Goal: Task Accomplishment & Management: Use online tool/utility

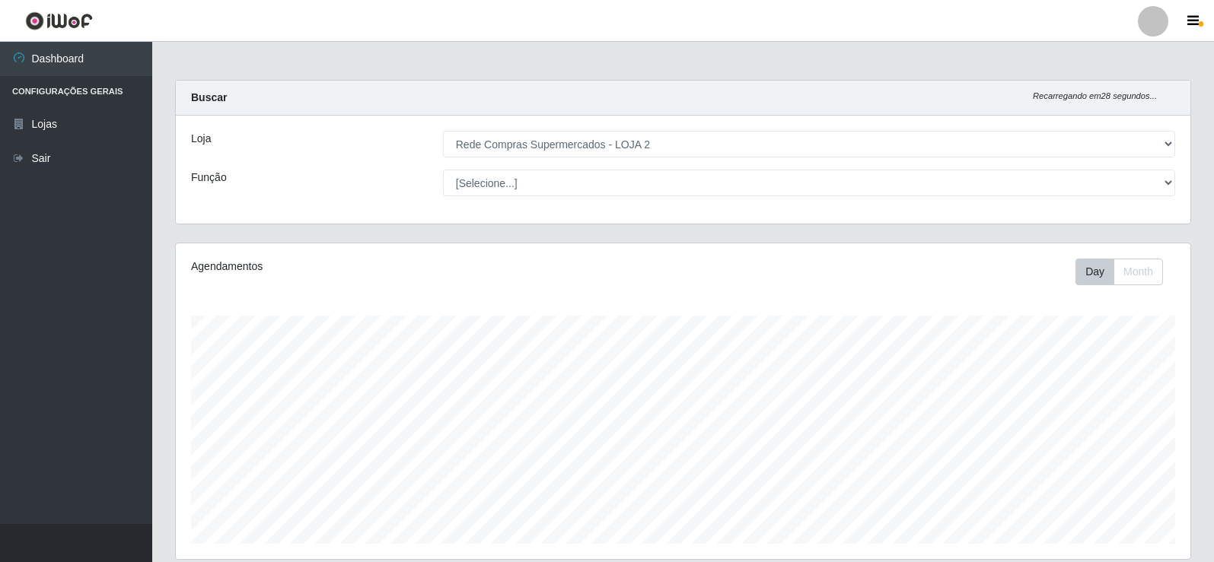
select select "161"
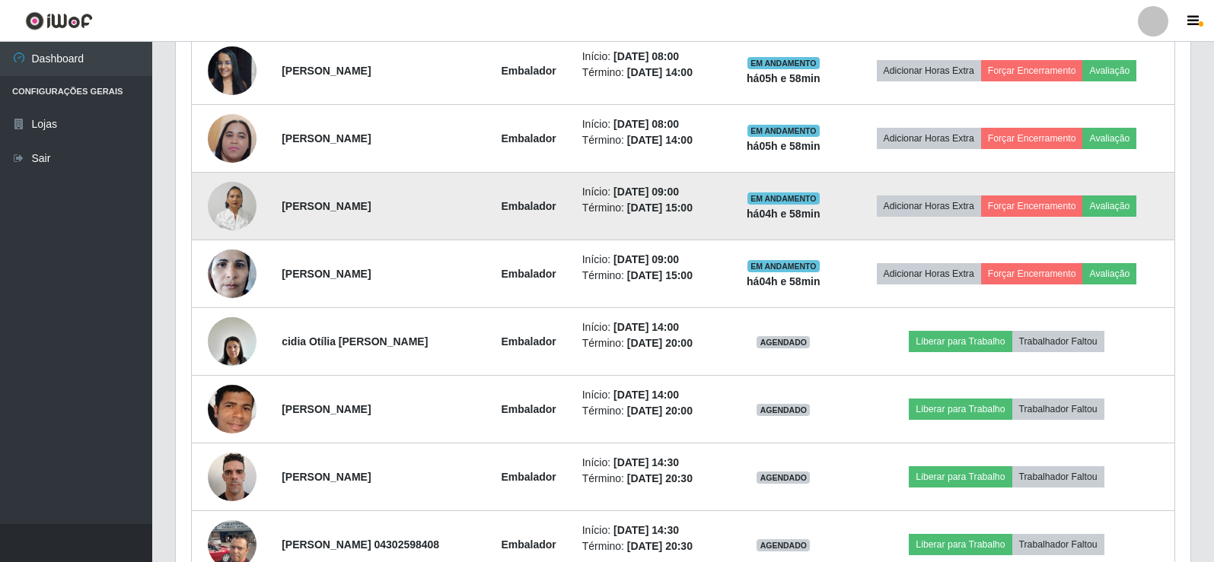
scroll to position [634, 0]
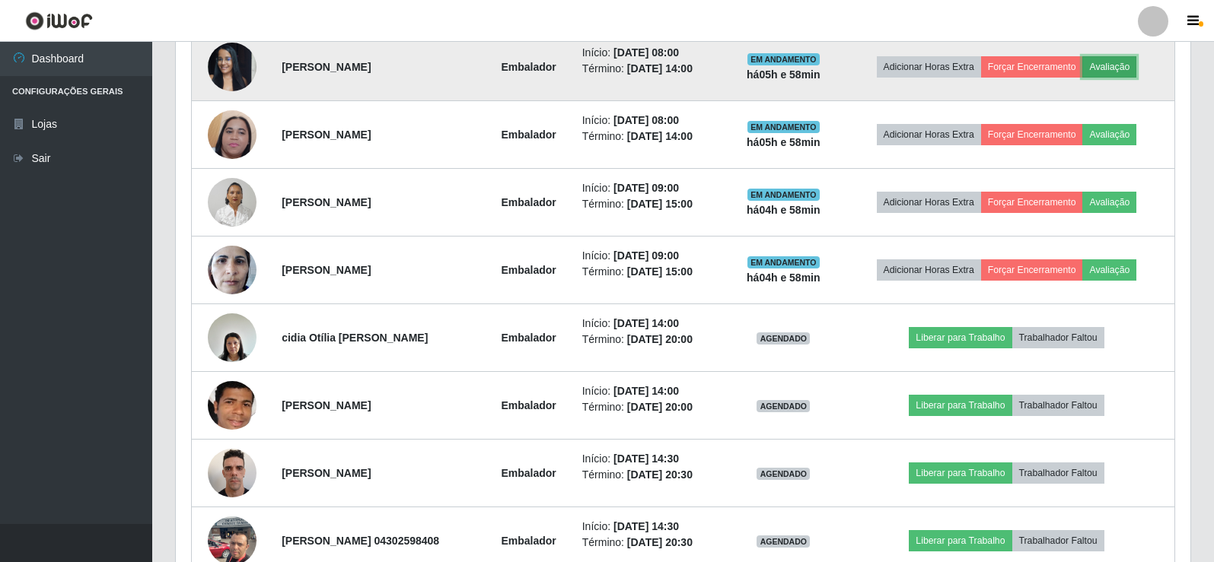
click at [1116, 64] on button "Avaliação" at bounding box center [1109, 66] width 54 height 21
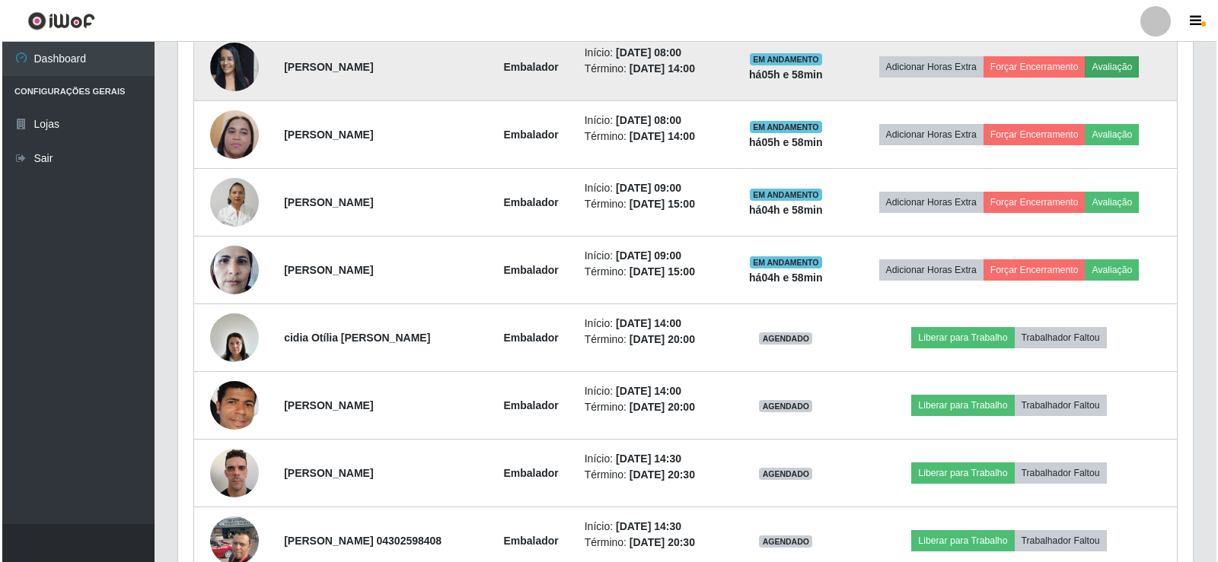
scroll to position [316, 1007]
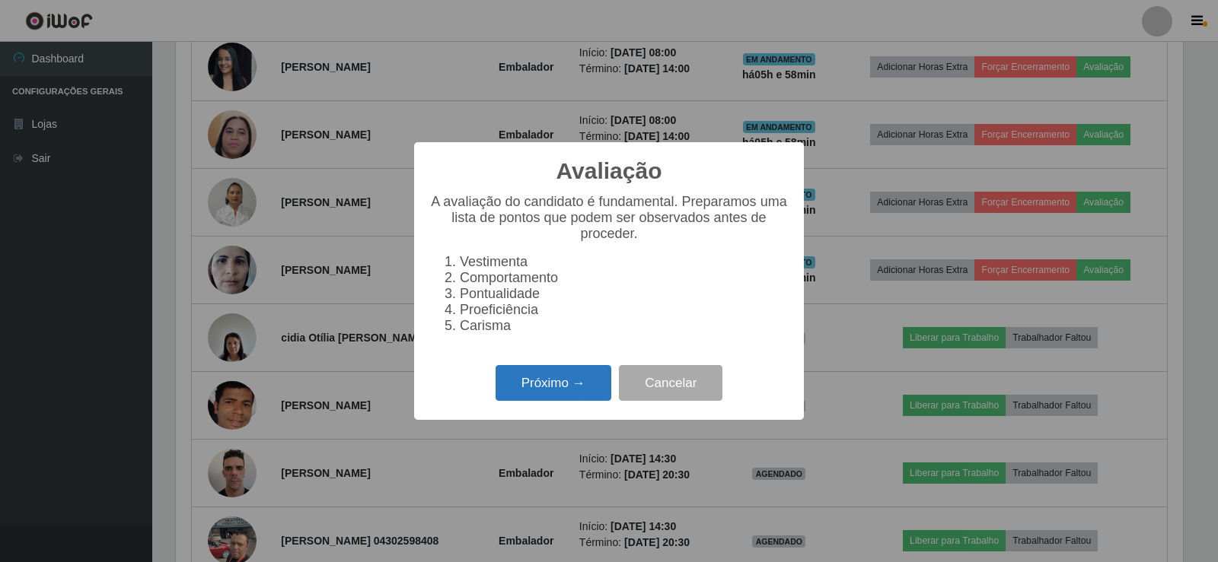
click at [578, 396] on button "Próximo →" at bounding box center [553, 383] width 116 height 36
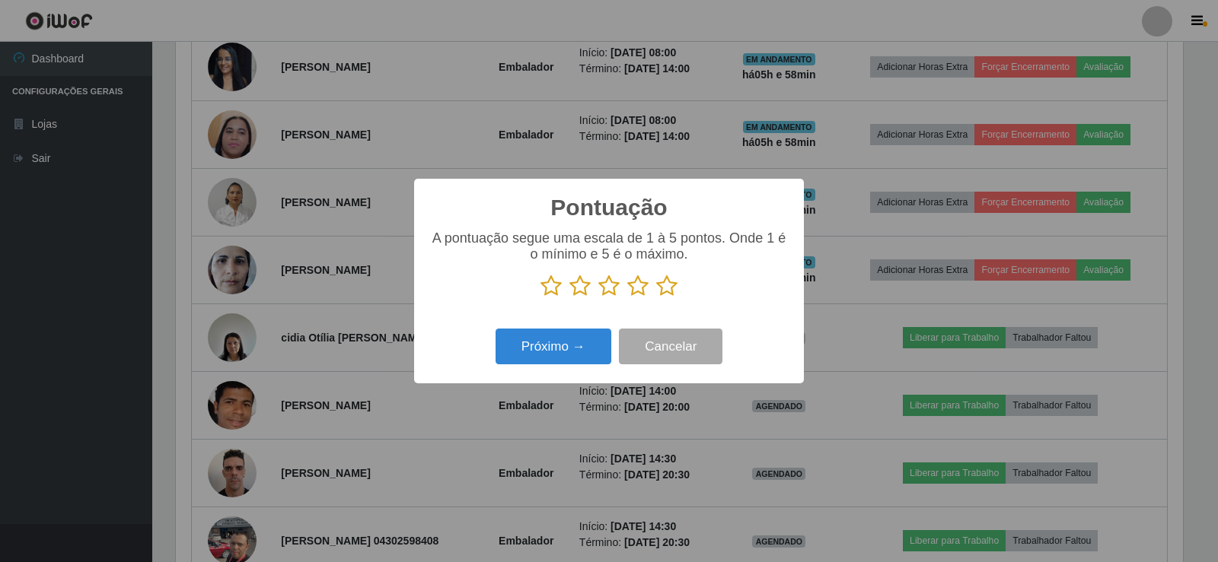
scroll to position [760670, 759979]
click at [666, 285] on icon at bounding box center [666, 286] width 21 height 23
click at [656, 298] on input "radio" at bounding box center [656, 298] width 0 height 0
click at [567, 353] on button "Próximo →" at bounding box center [553, 347] width 116 height 36
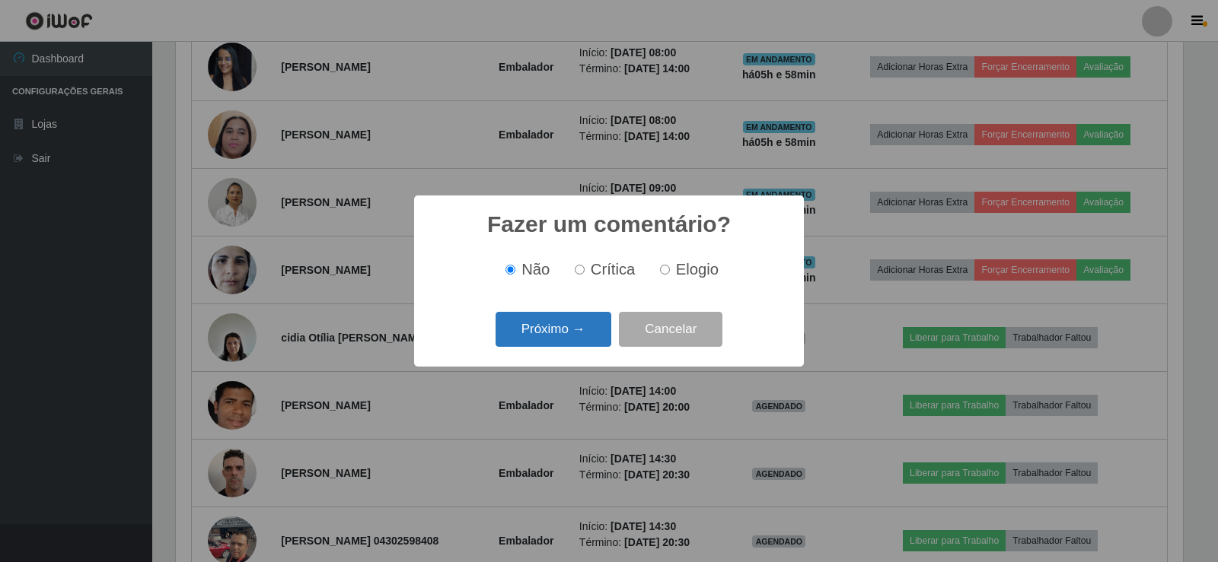
click at [593, 328] on button "Próximo →" at bounding box center [553, 330] width 116 height 36
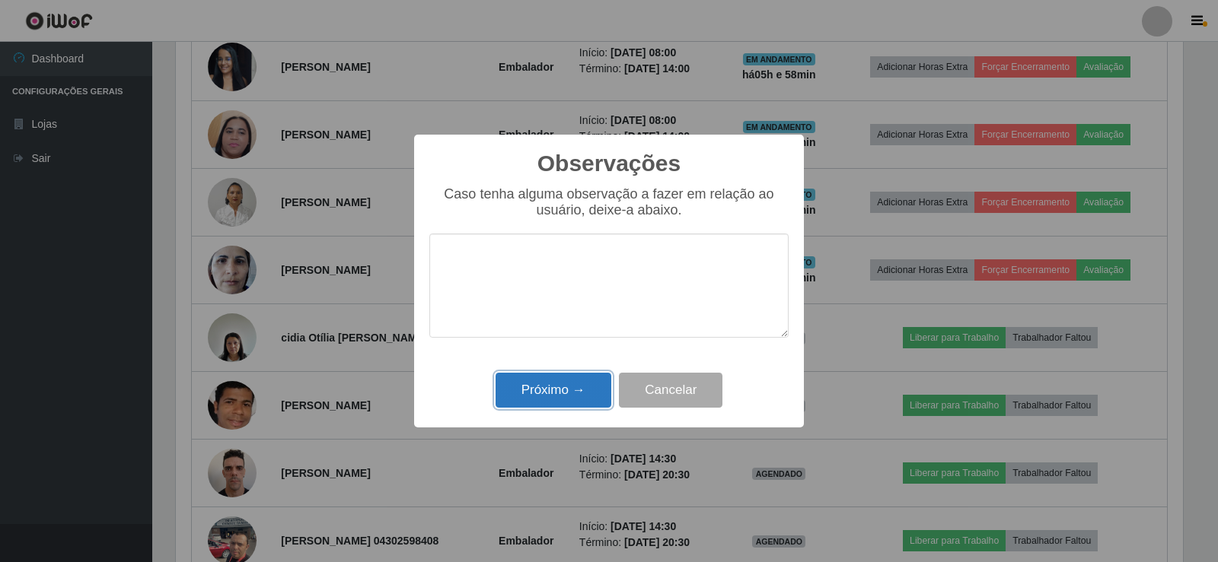
click at [575, 397] on button "Próximo →" at bounding box center [553, 391] width 116 height 36
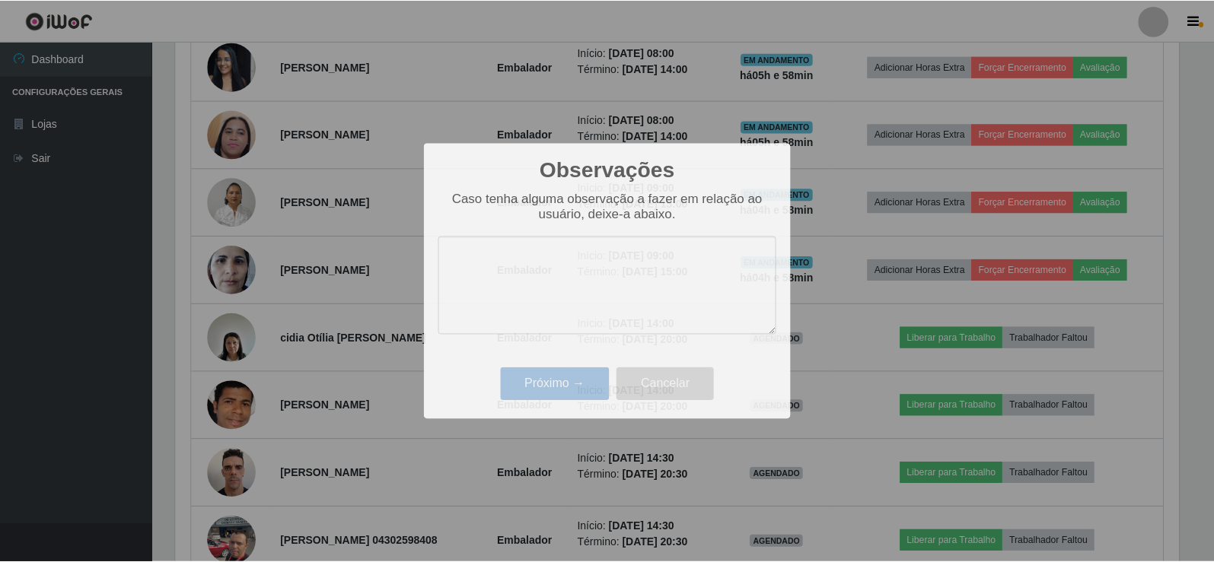
scroll to position [316, 1014]
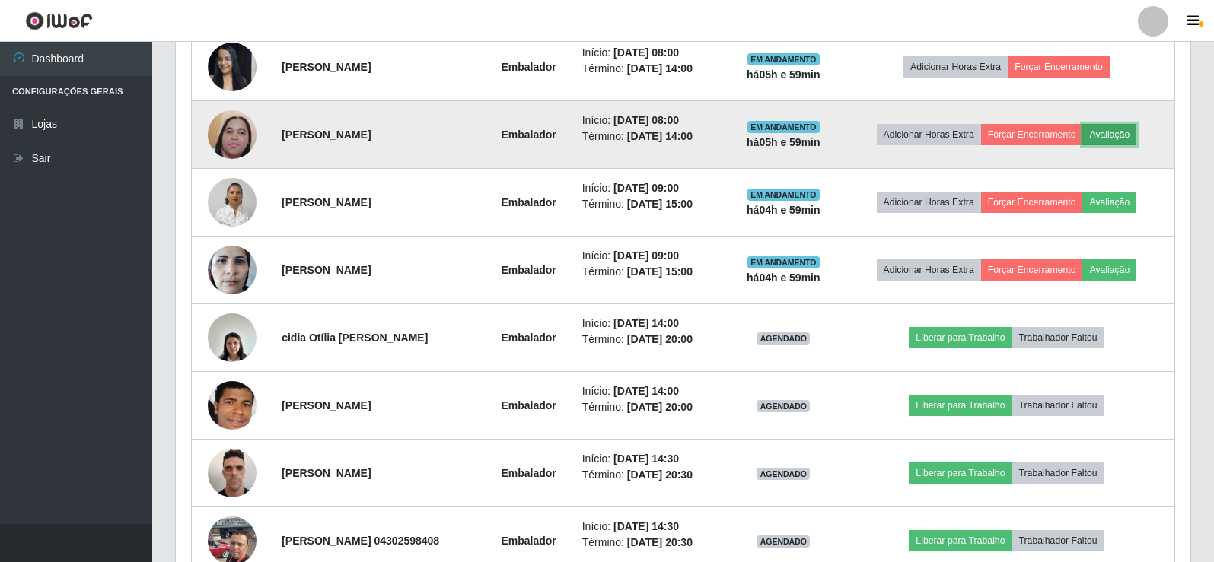
click at [1124, 136] on button "Avaliação" at bounding box center [1109, 134] width 54 height 21
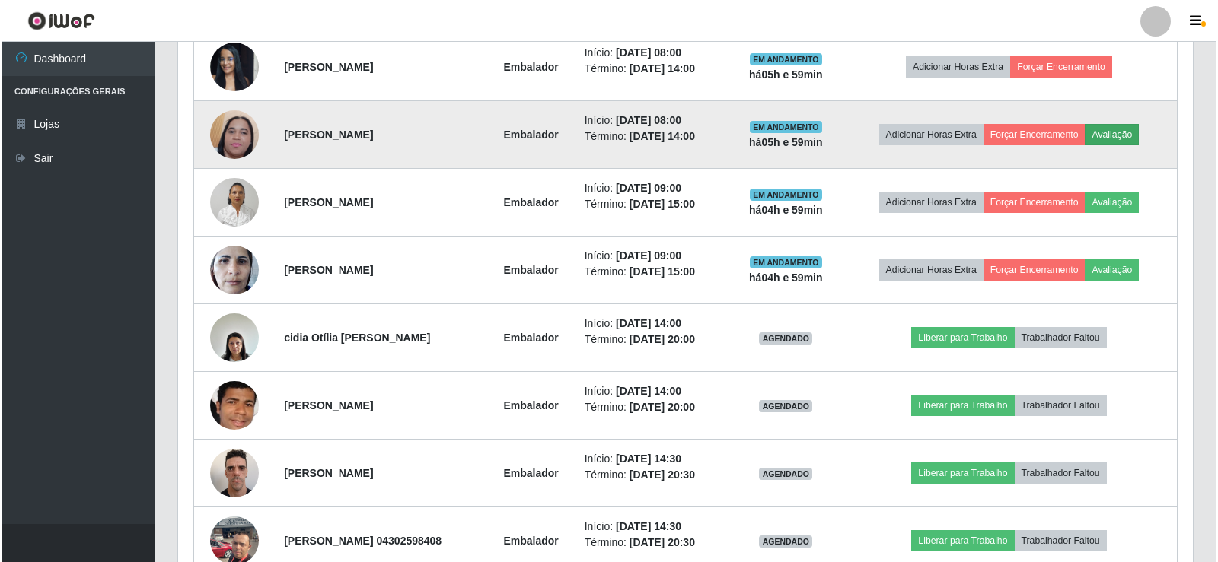
scroll to position [316, 1007]
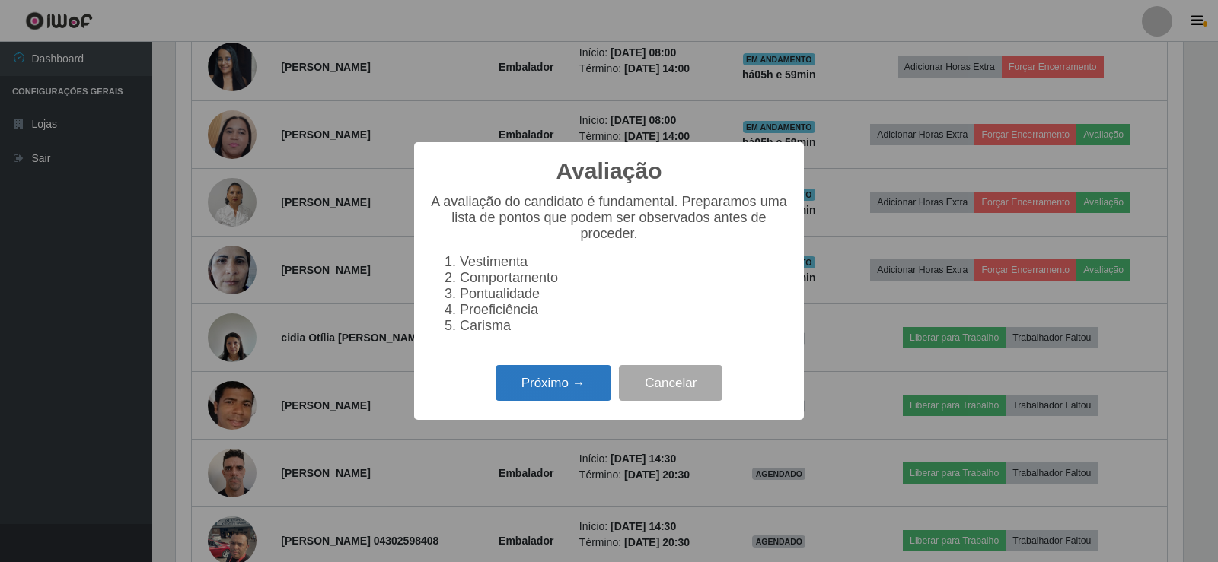
click at [557, 384] on button "Próximo →" at bounding box center [553, 383] width 116 height 36
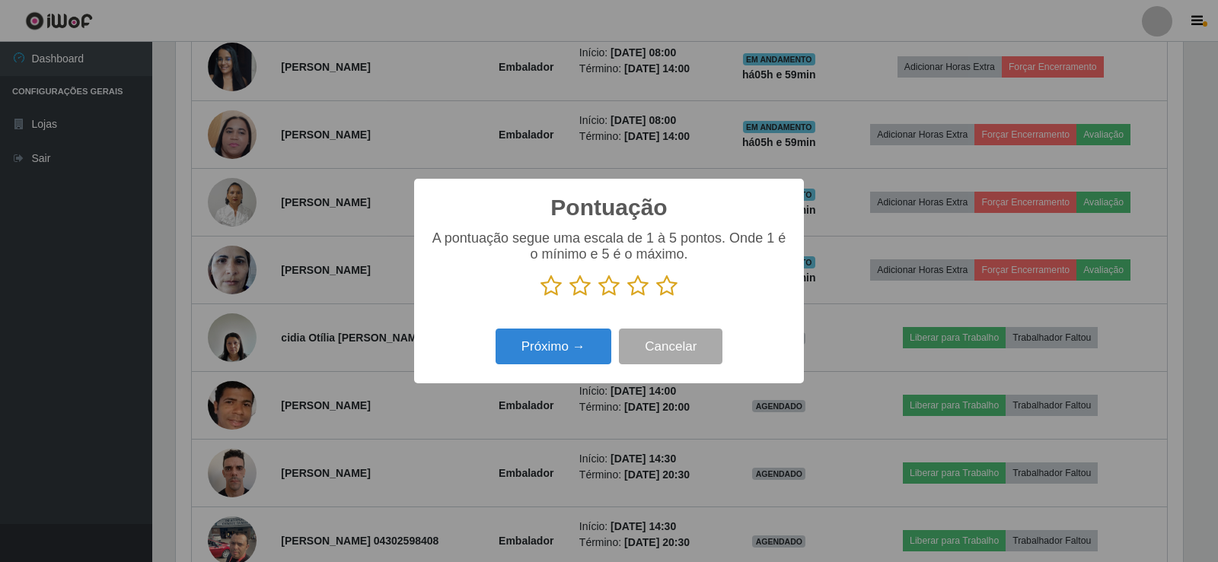
click at [667, 286] on icon at bounding box center [666, 286] width 21 height 23
click at [656, 298] on input "radio" at bounding box center [656, 298] width 0 height 0
click at [556, 347] on button "Próximo →" at bounding box center [553, 347] width 116 height 36
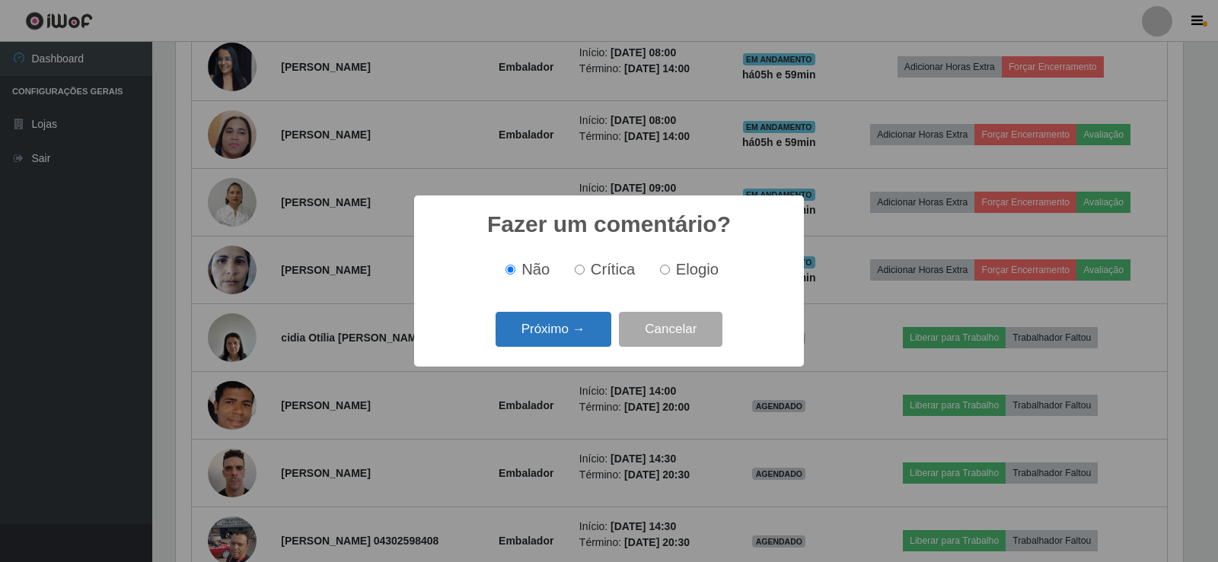
click at [569, 334] on button "Próximo →" at bounding box center [553, 330] width 116 height 36
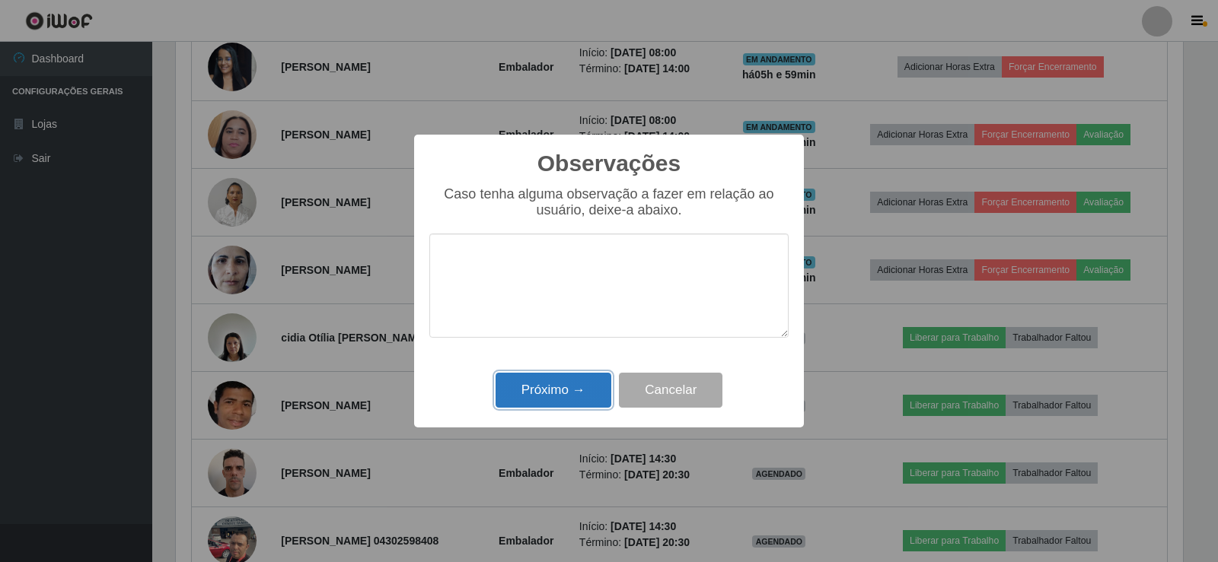
click at [569, 399] on button "Próximo →" at bounding box center [553, 391] width 116 height 36
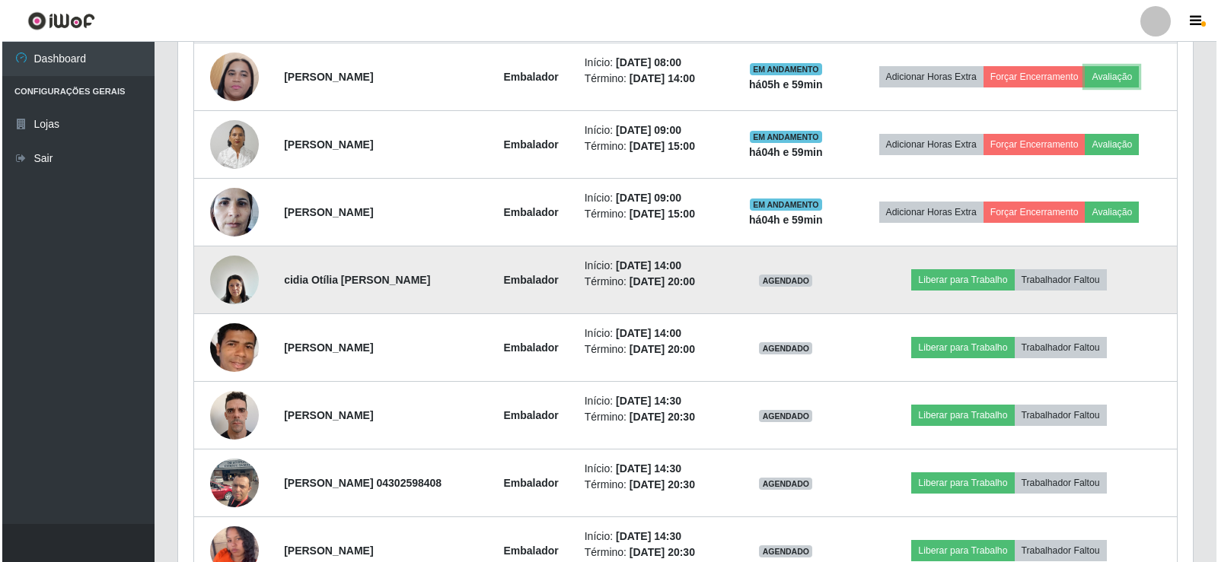
scroll to position [710, 0]
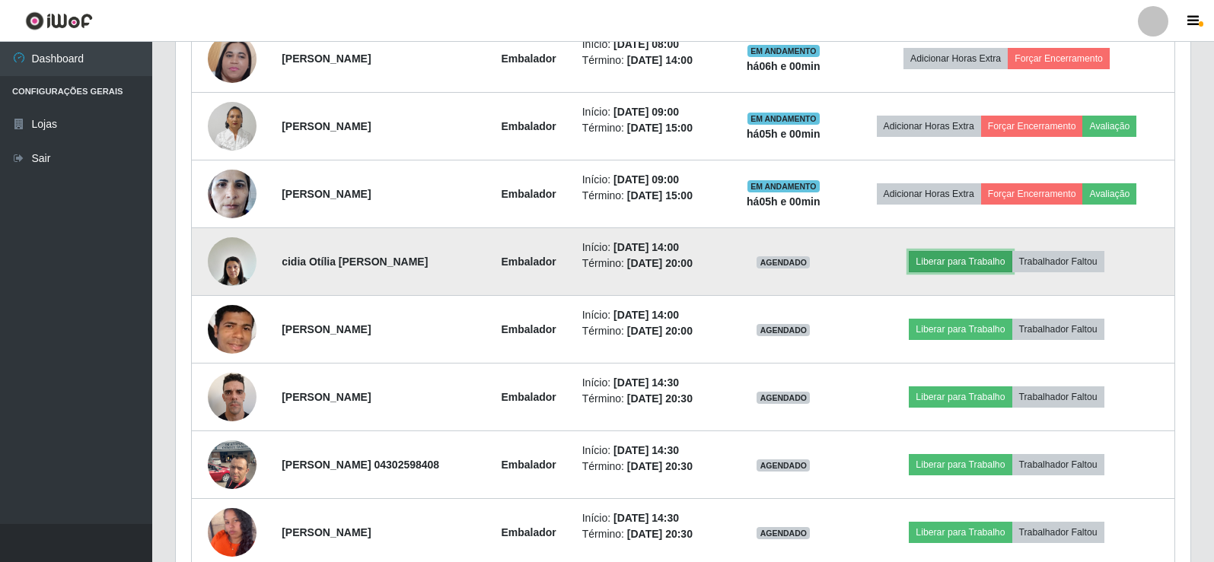
click at [966, 264] on button "Liberar para Trabalho" at bounding box center [960, 261] width 103 height 21
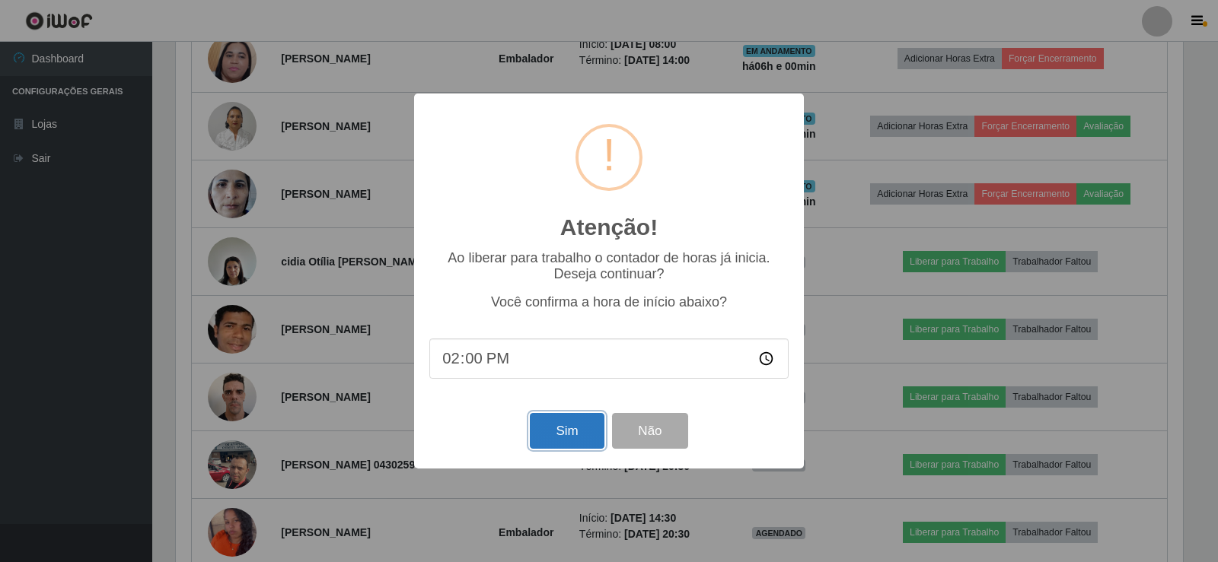
click at [565, 442] on button "Sim" at bounding box center [567, 431] width 74 height 36
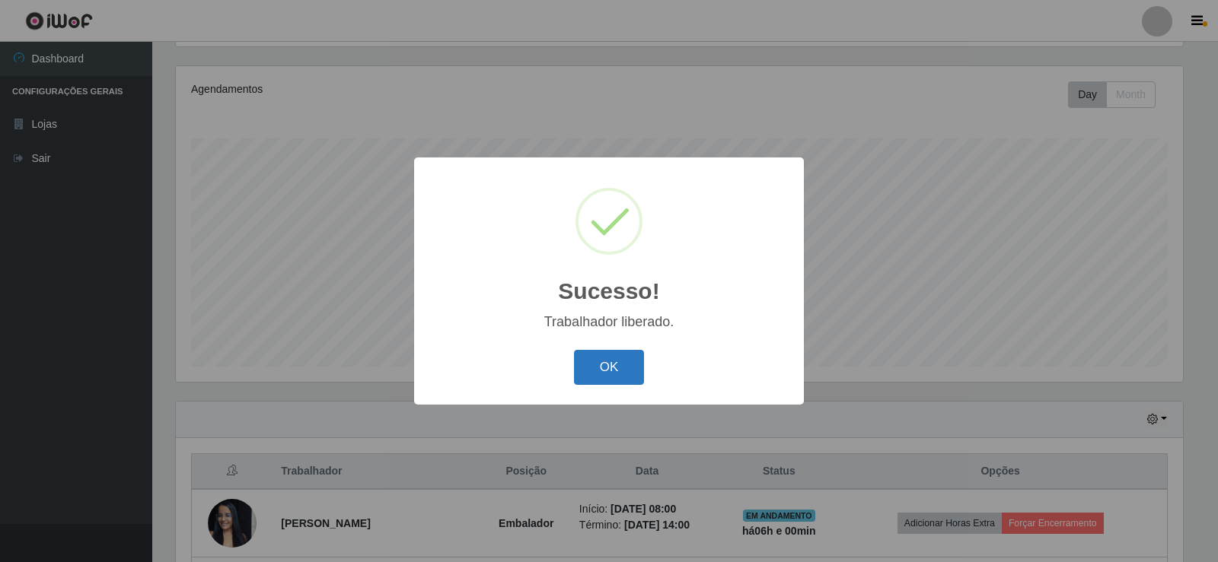
click at [630, 363] on button "OK" at bounding box center [609, 368] width 71 height 36
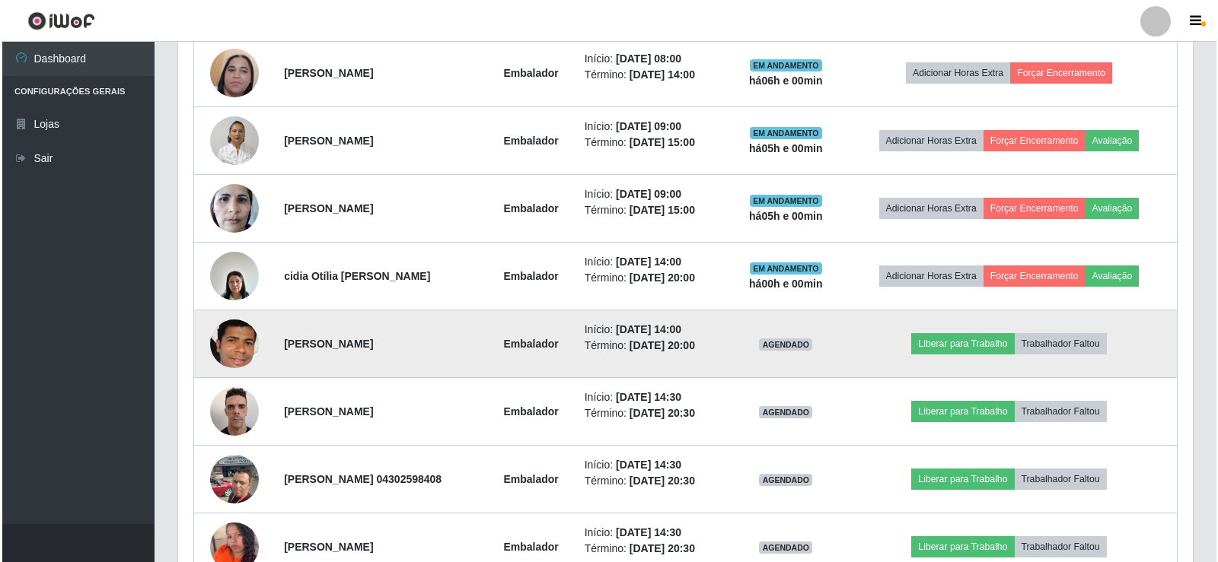
scroll to position [710, 0]
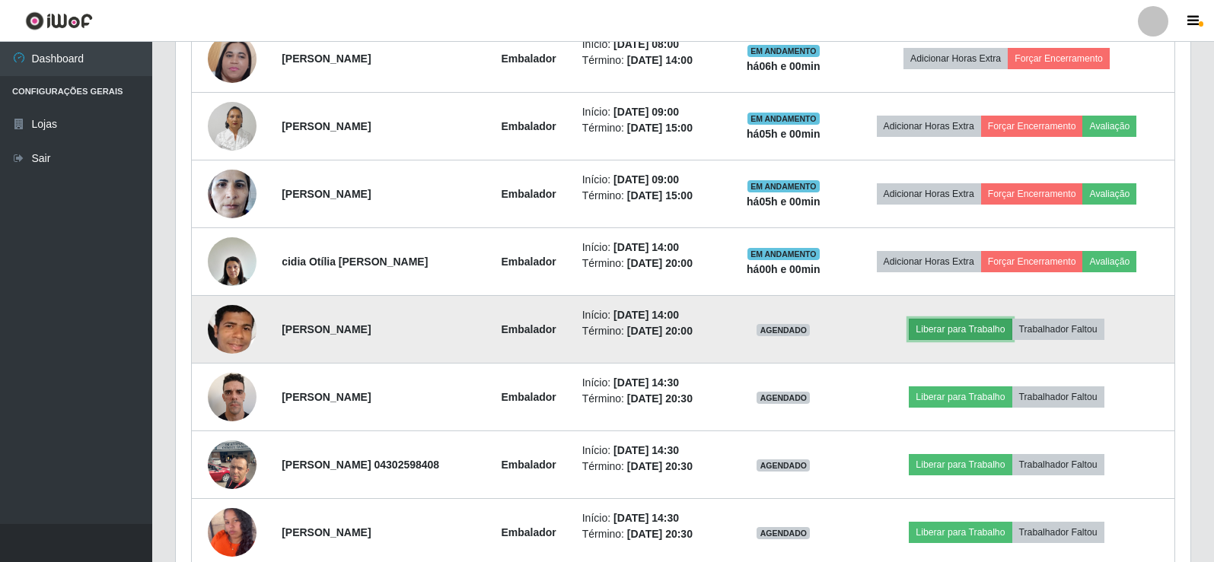
click at [949, 335] on button "Liberar para Trabalho" at bounding box center [960, 329] width 103 height 21
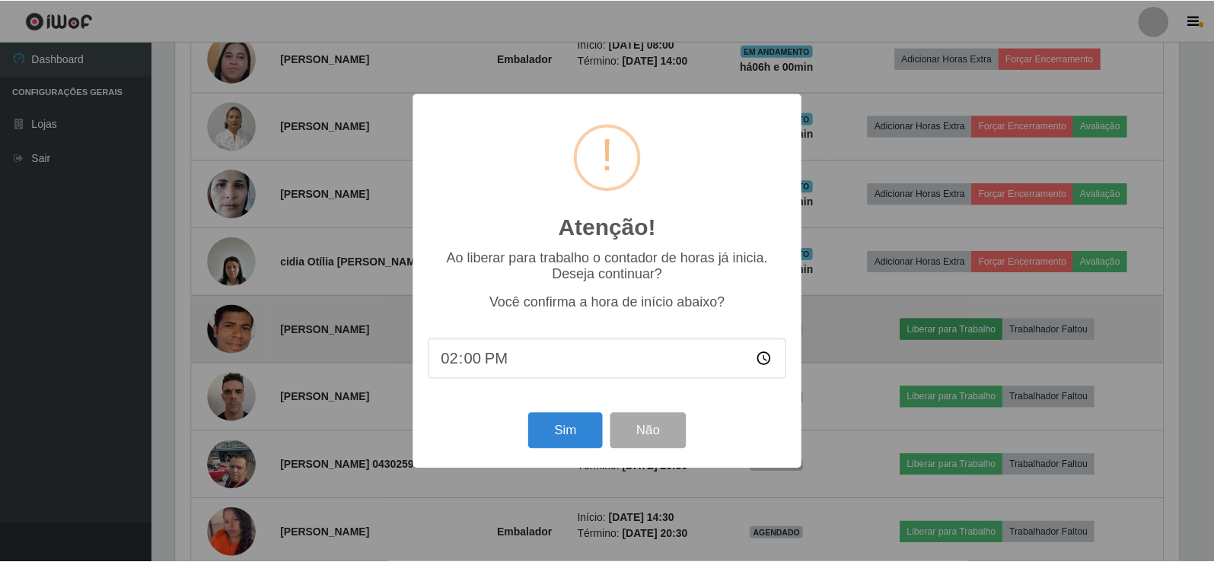
scroll to position [316, 1007]
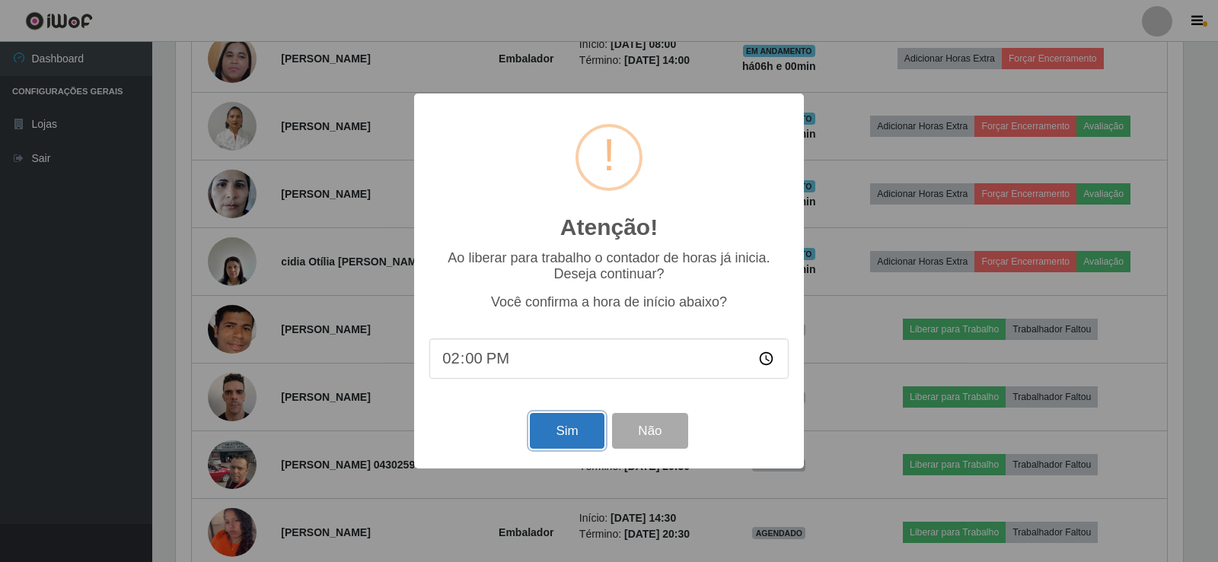
click at [575, 431] on button "Sim" at bounding box center [567, 431] width 74 height 36
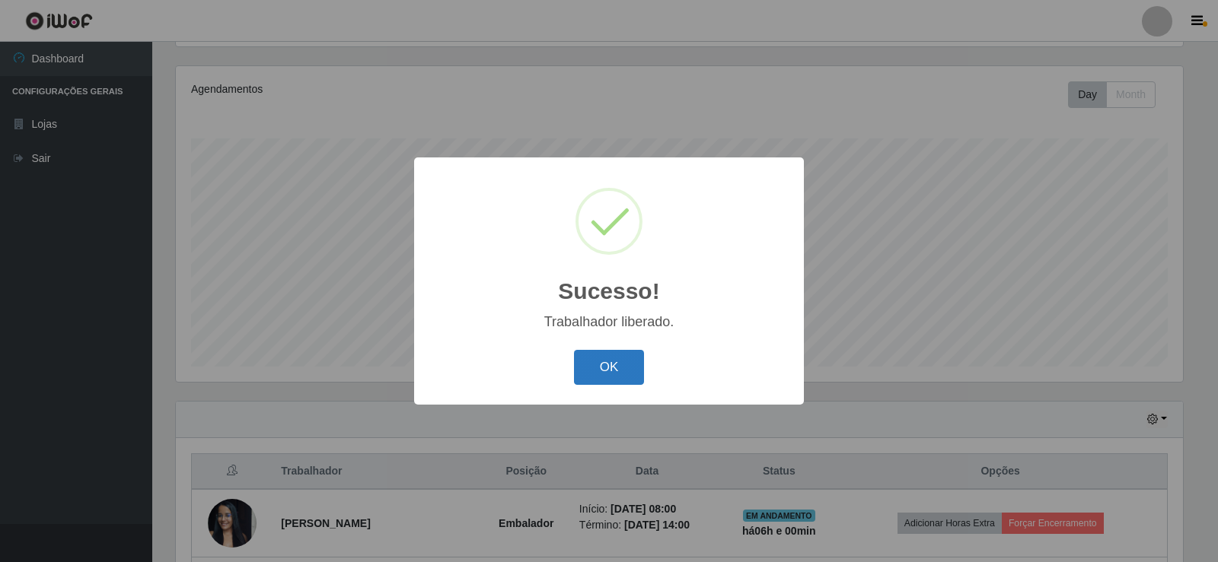
click at [619, 365] on button "OK" at bounding box center [609, 368] width 71 height 36
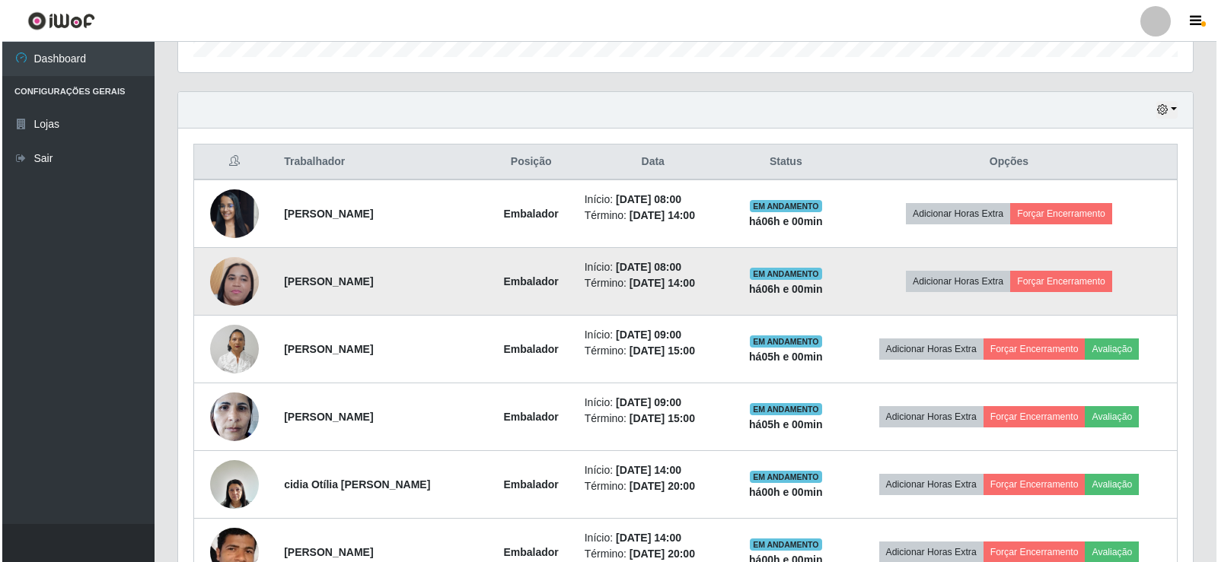
scroll to position [558, 0]
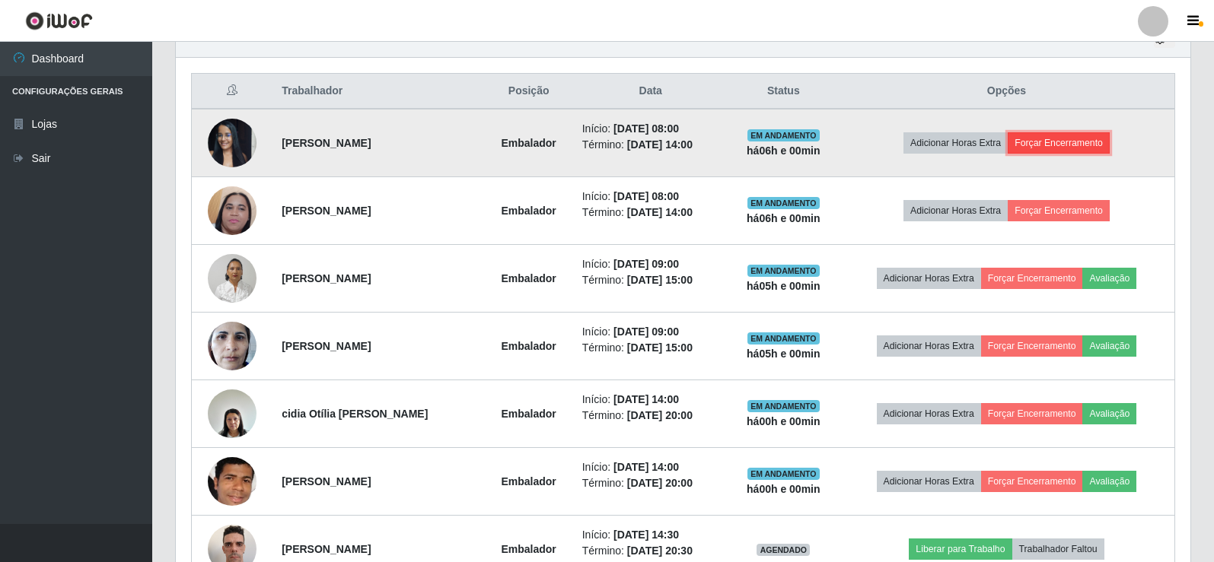
click at [1061, 148] on button "Forçar Encerramento" at bounding box center [1059, 142] width 102 height 21
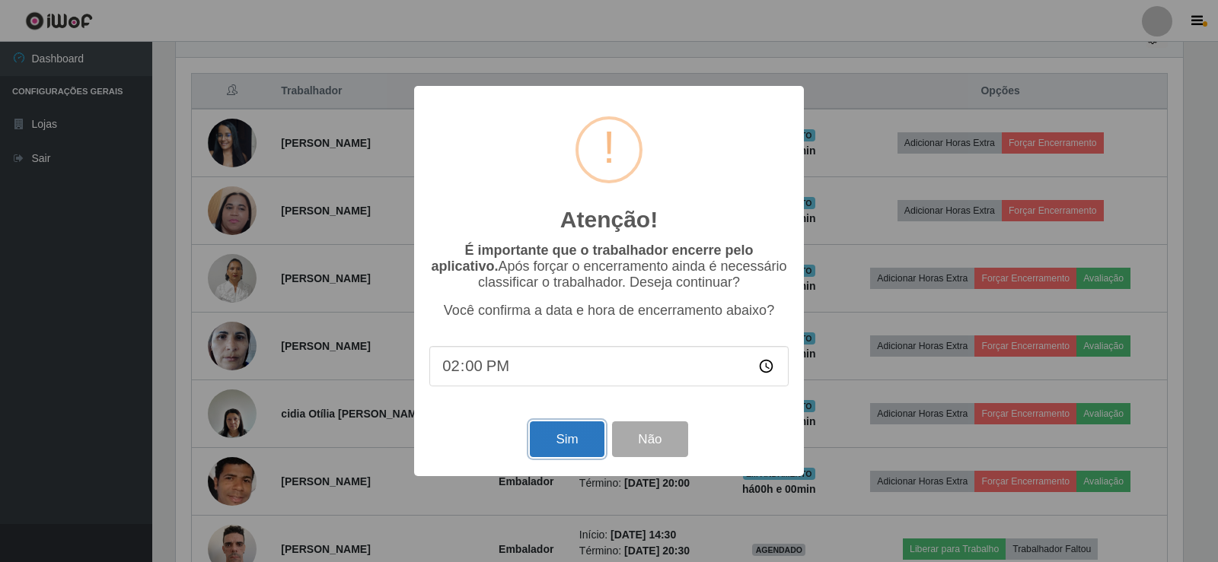
click at [560, 457] on button "Sim" at bounding box center [567, 440] width 74 height 36
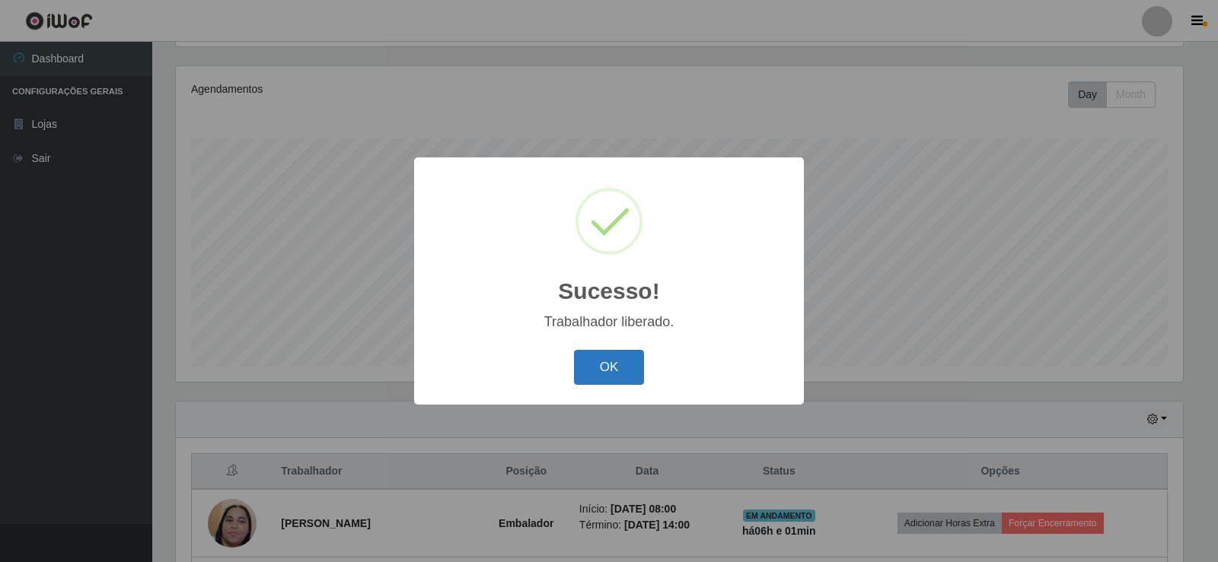
click at [626, 370] on button "OK" at bounding box center [609, 368] width 71 height 36
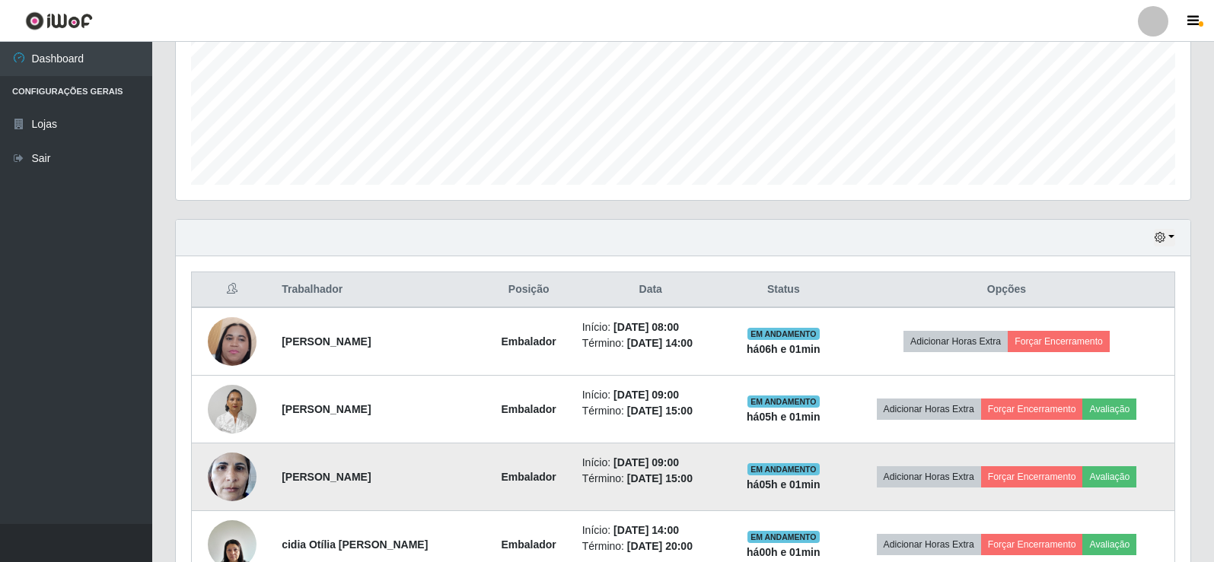
scroll to position [0, 0]
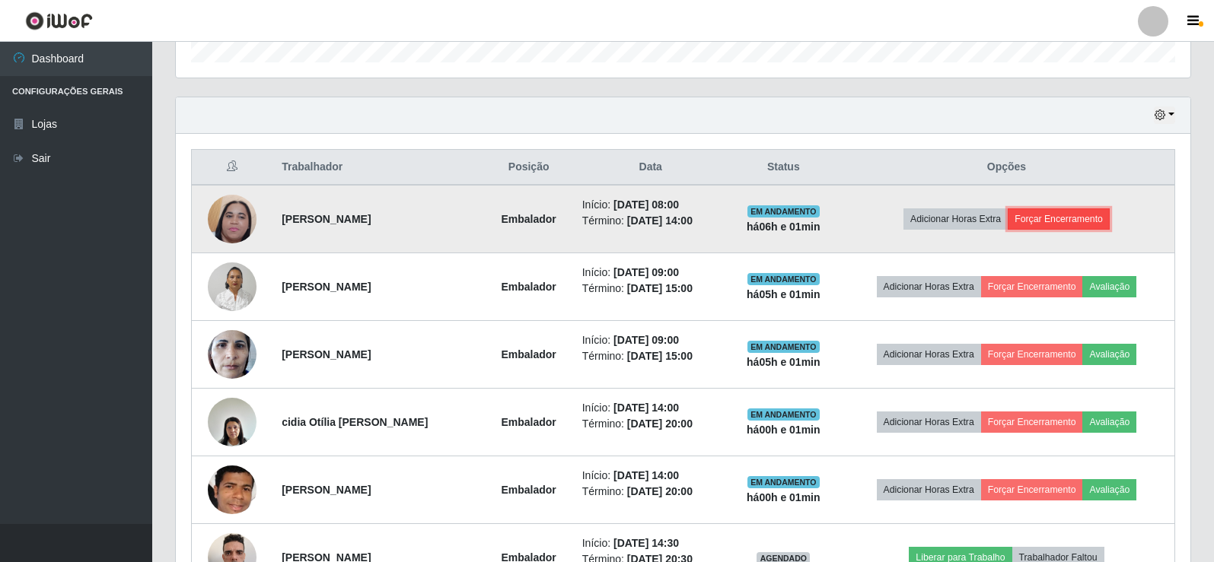
click at [1066, 215] on button "Forçar Encerramento" at bounding box center [1059, 219] width 102 height 21
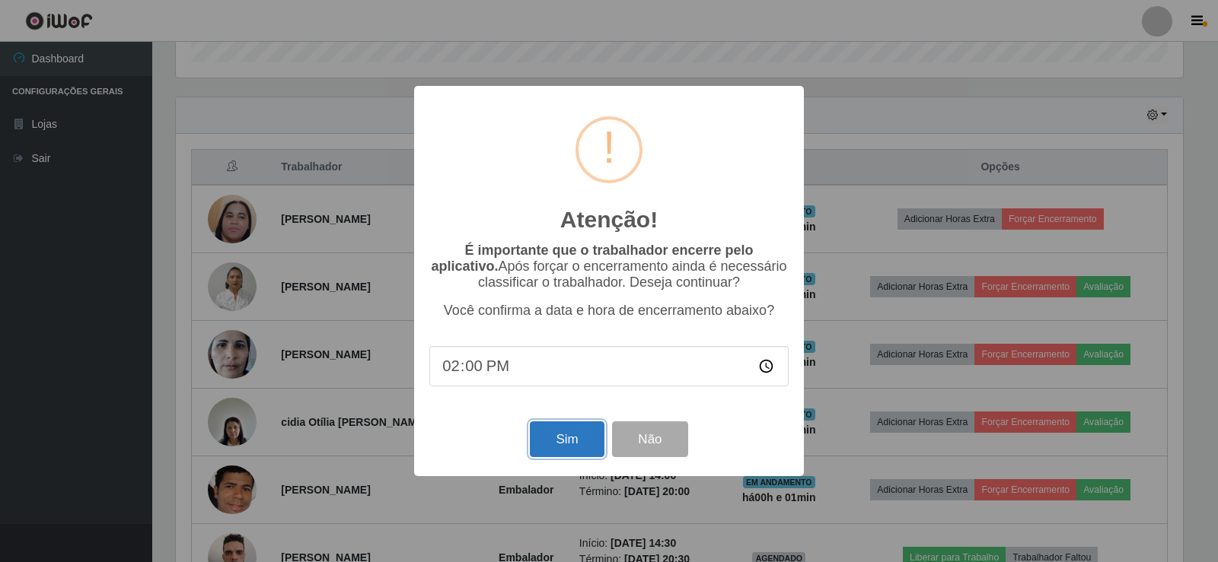
click at [585, 444] on button "Sim" at bounding box center [567, 440] width 74 height 36
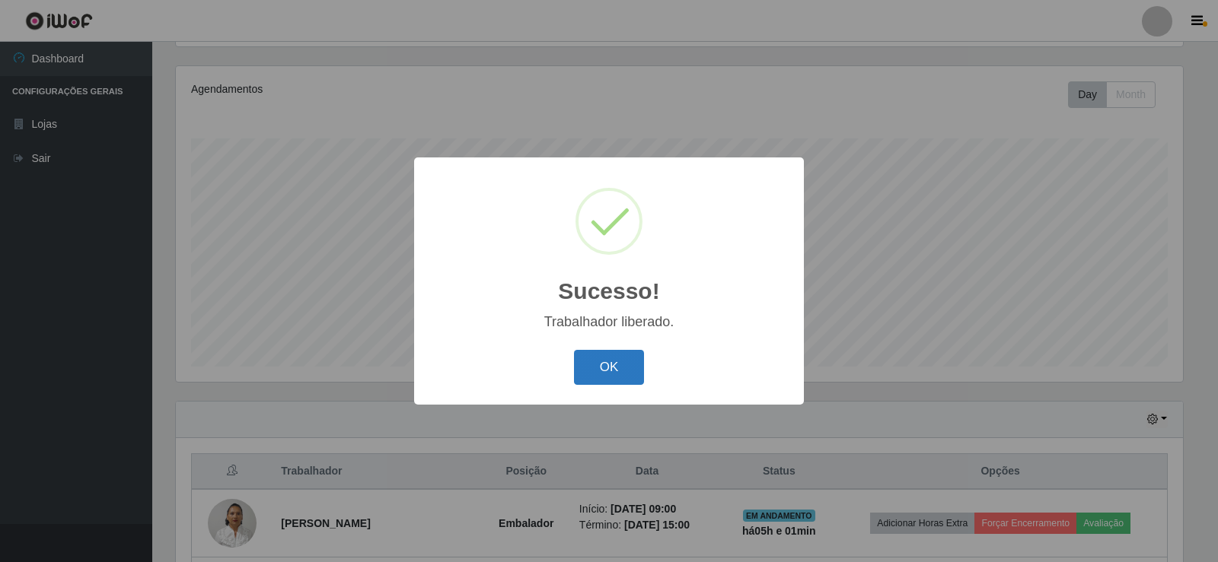
click at [610, 364] on button "OK" at bounding box center [609, 368] width 71 height 36
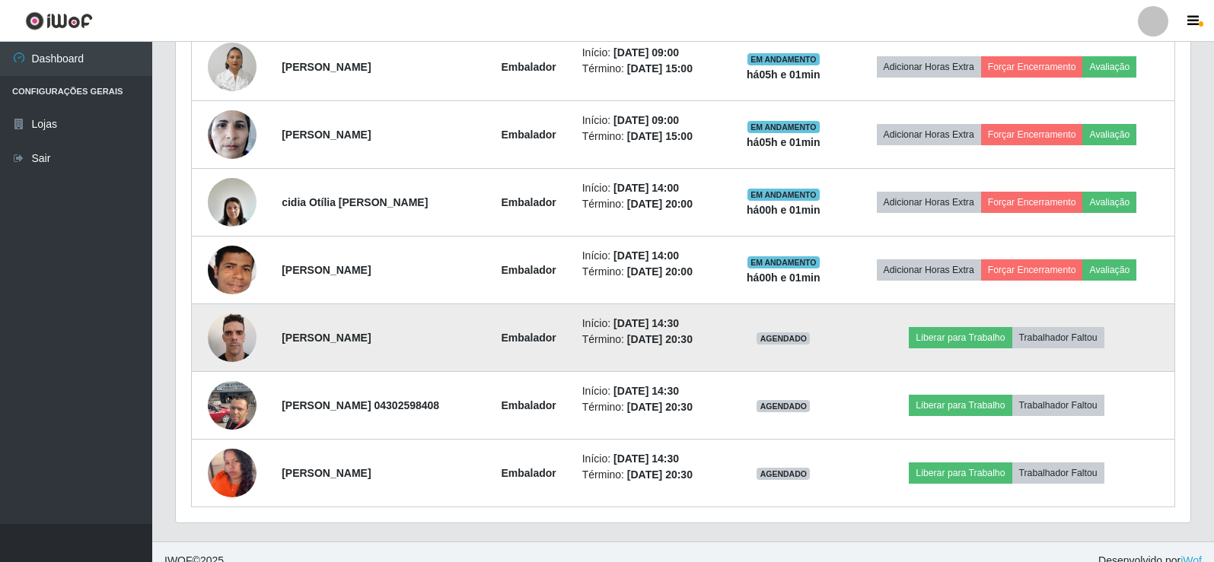
click at [224, 323] on img at bounding box center [232, 337] width 49 height 65
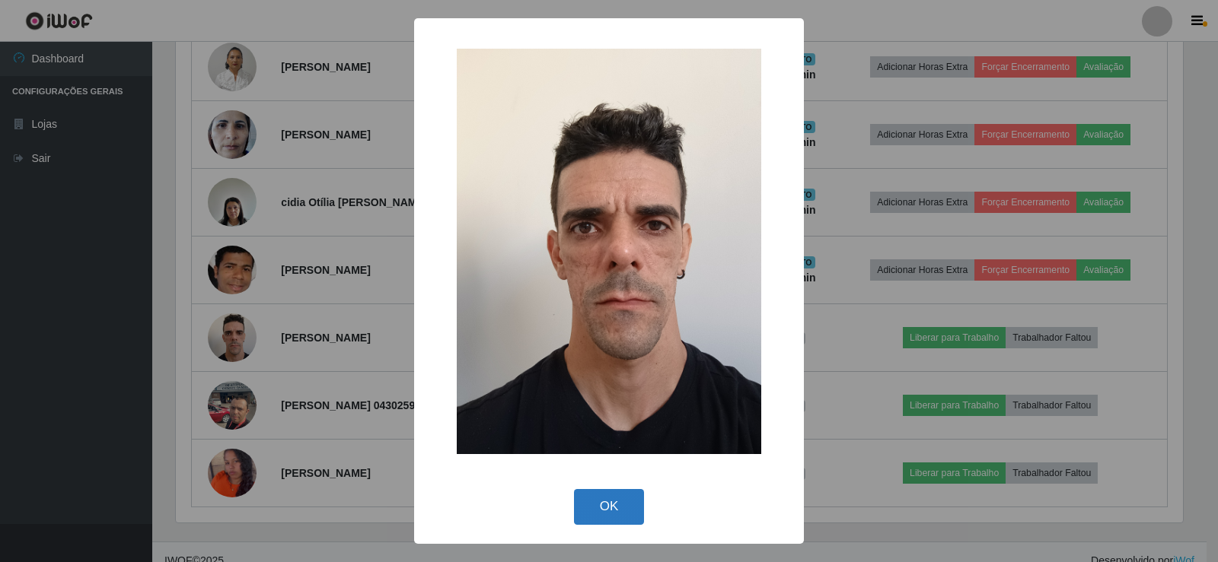
click at [622, 512] on button "OK" at bounding box center [609, 507] width 71 height 36
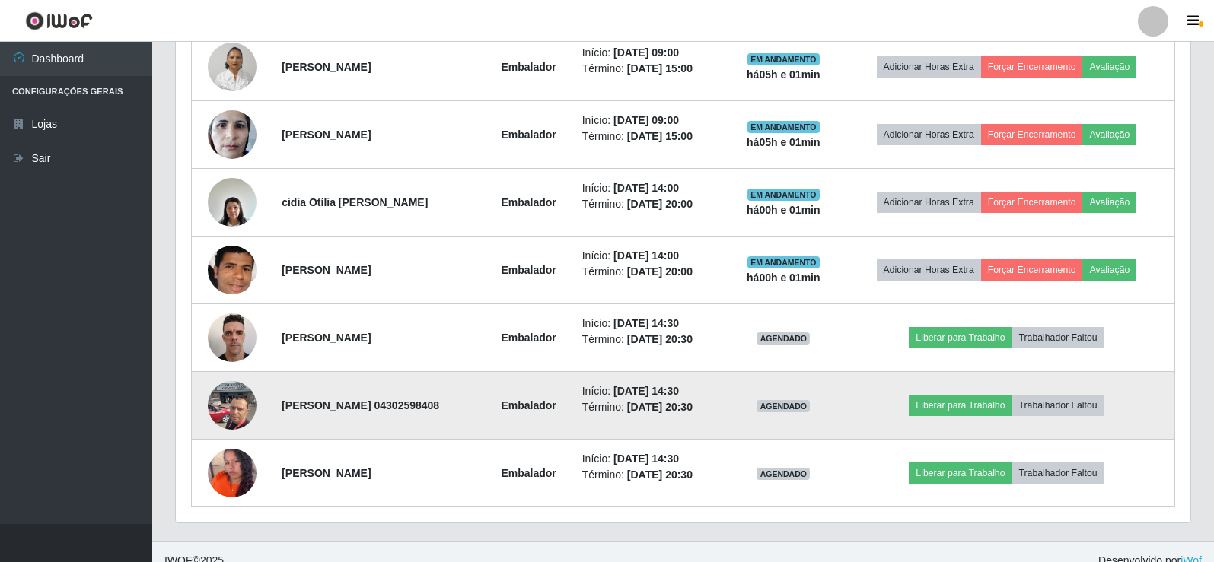
click at [233, 413] on img at bounding box center [232, 405] width 49 height 65
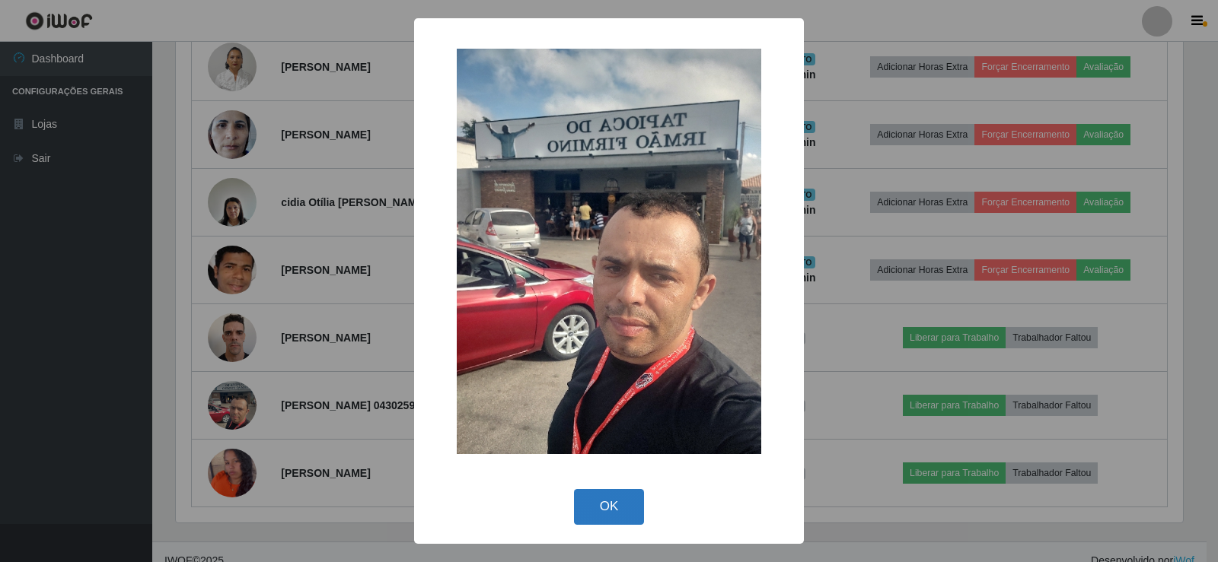
click at [605, 516] on button "OK" at bounding box center [609, 507] width 71 height 36
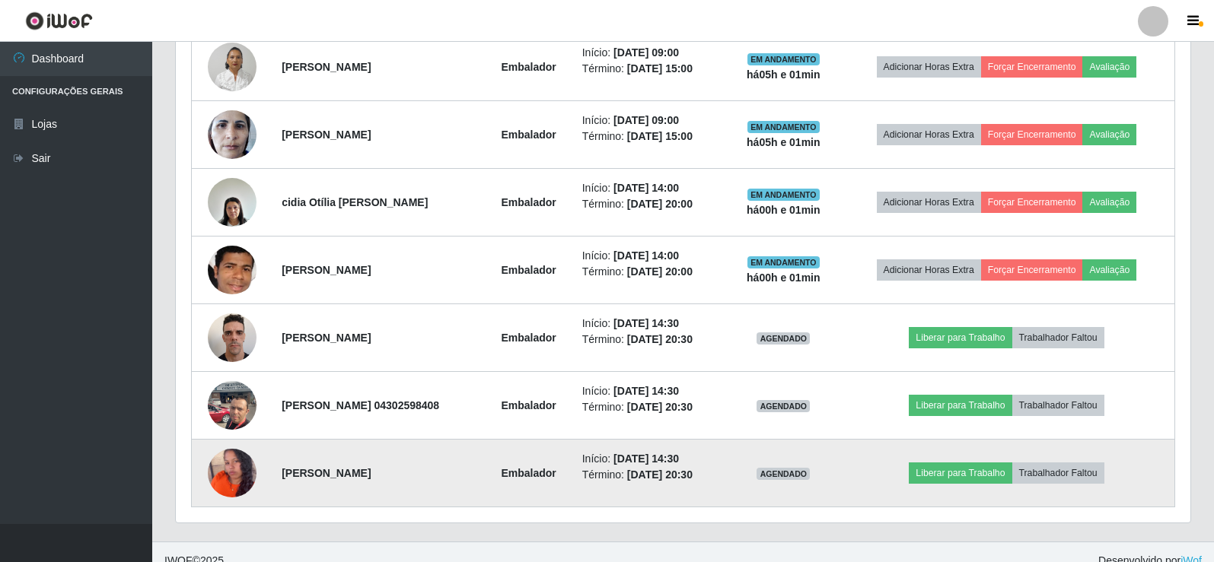
click at [229, 473] on img at bounding box center [232, 473] width 49 height 61
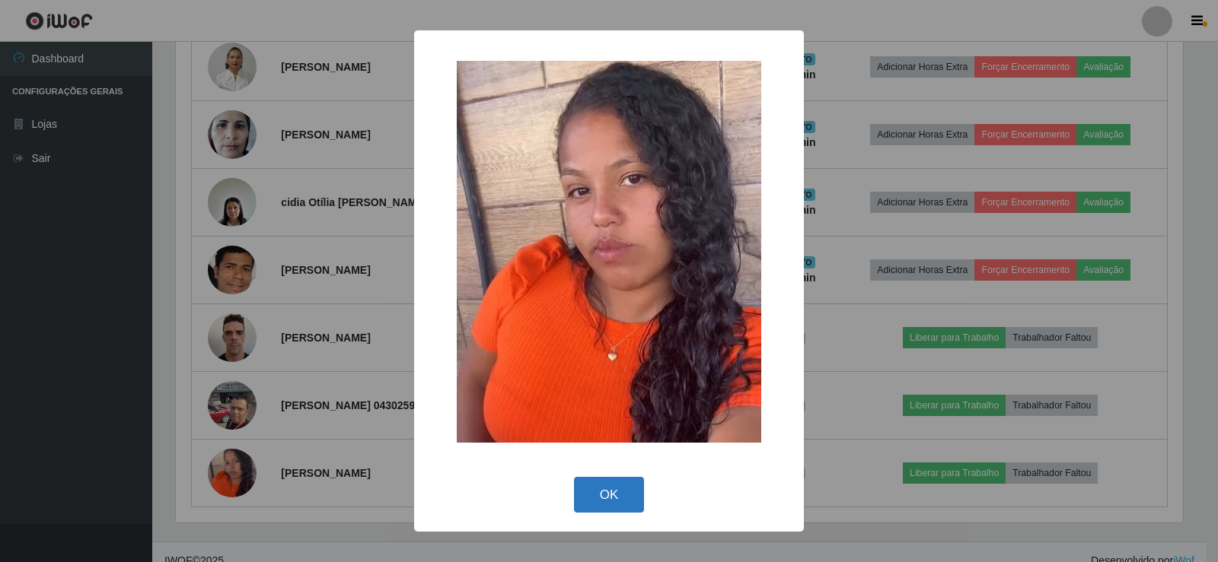
click at [591, 495] on button "OK" at bounding box center [609, 495] width 71 height 36
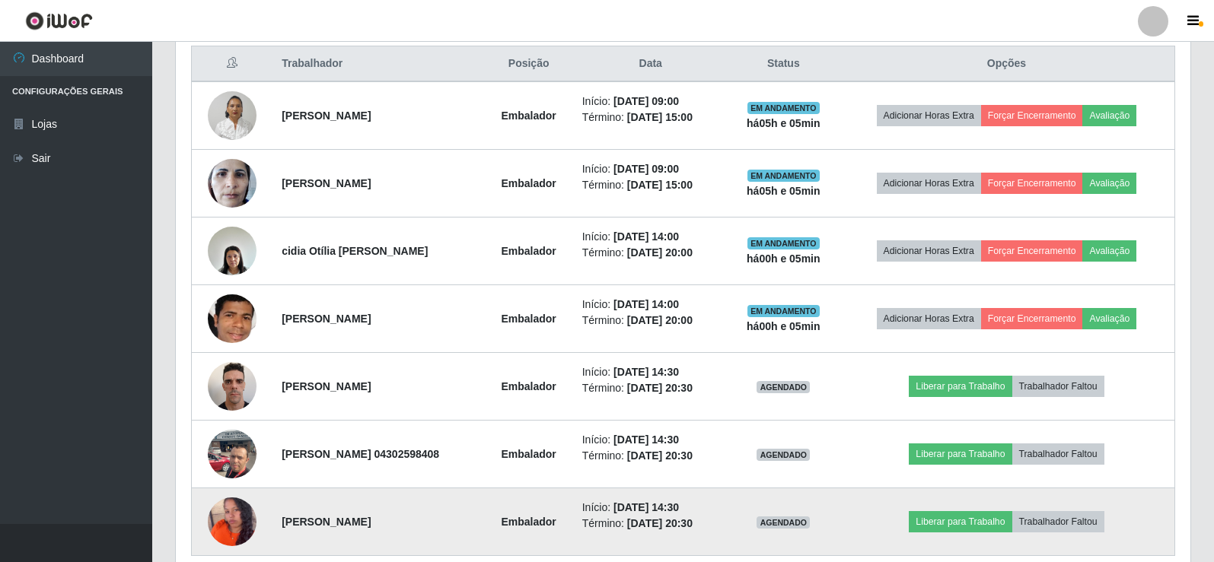
scroll to position [558, 0]
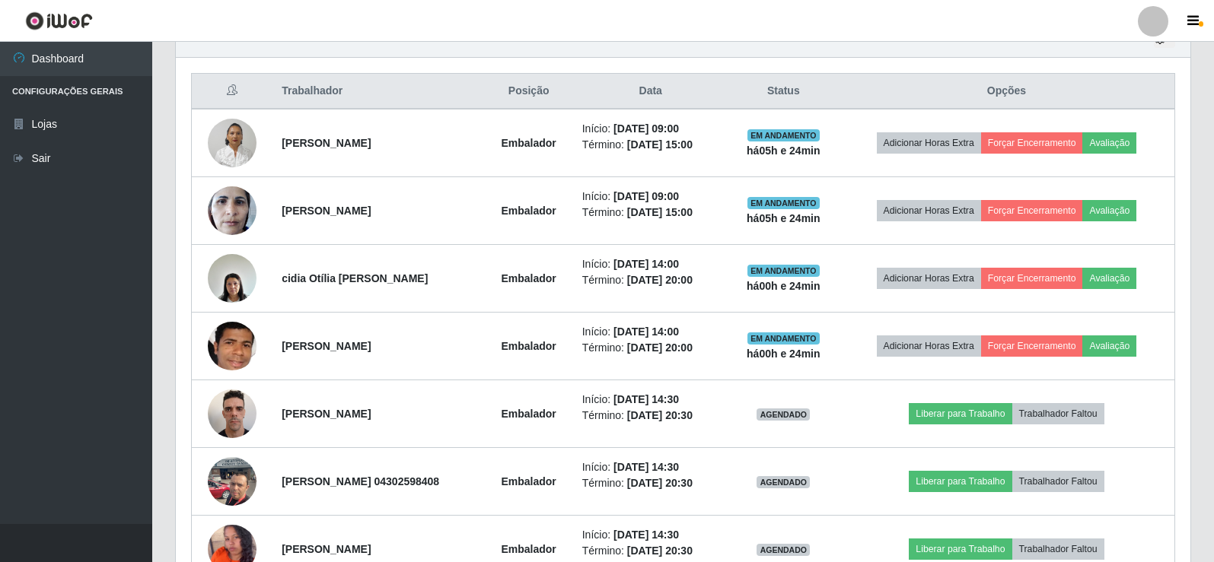
click at [1195, 513] on div "Hoje 1 dia 3 dias 1 Semana Não encerrados Trabalhador Posição Data Status Opçõe…" at bounding box center [683, 319] width 1039 height 597
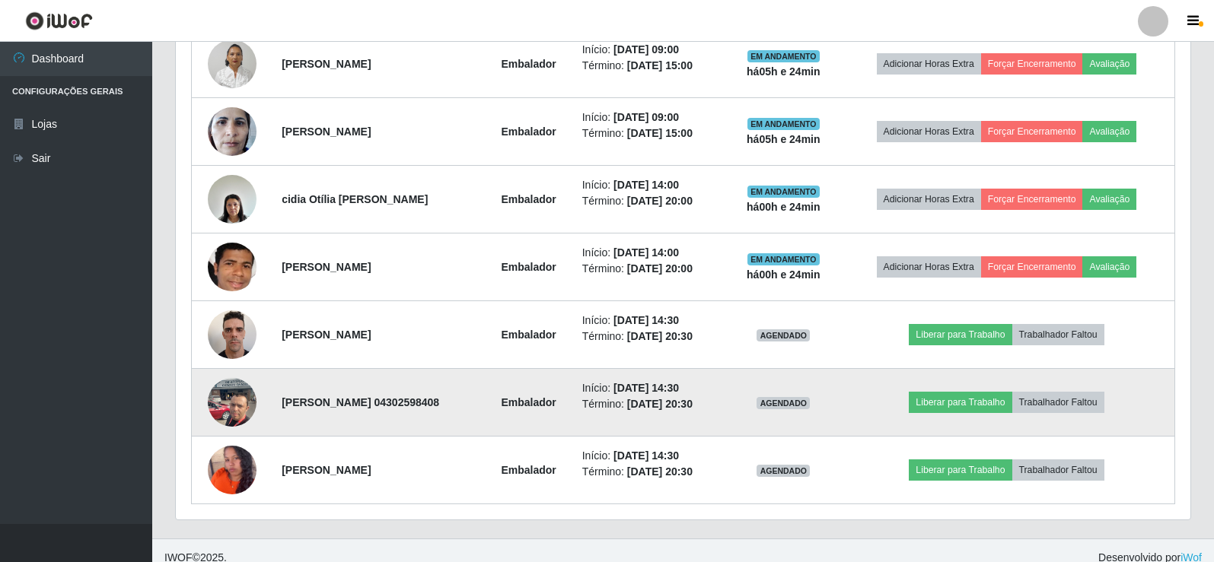
scroll to position [651, 0]
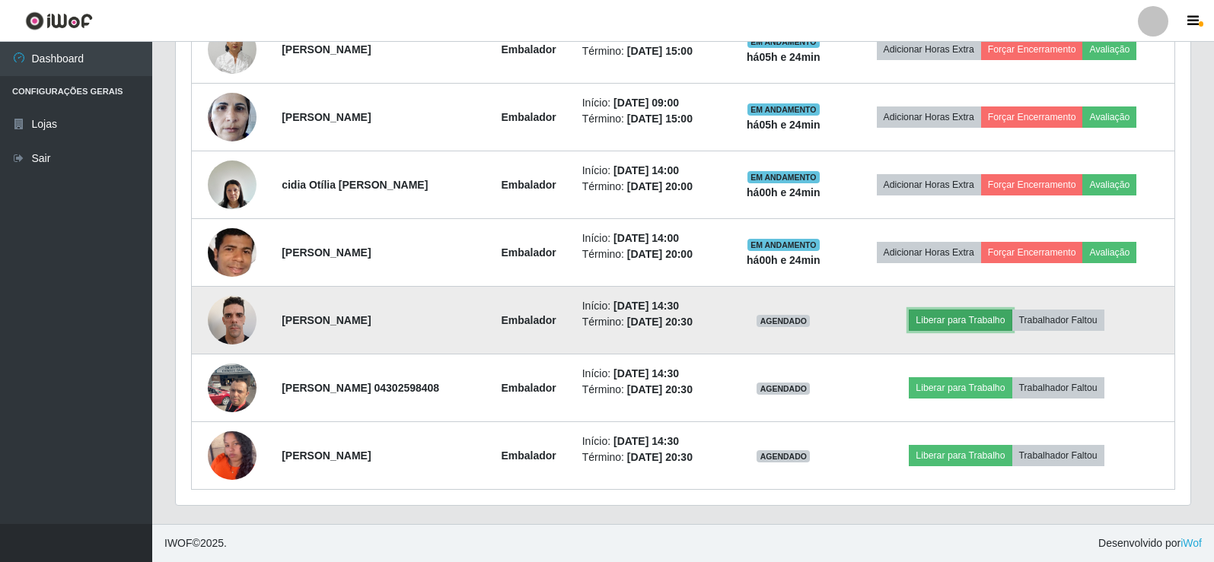
click at [969, 317] on button "Liberar para Trabalho" at bounding box center [960, 320] width 103 height 21
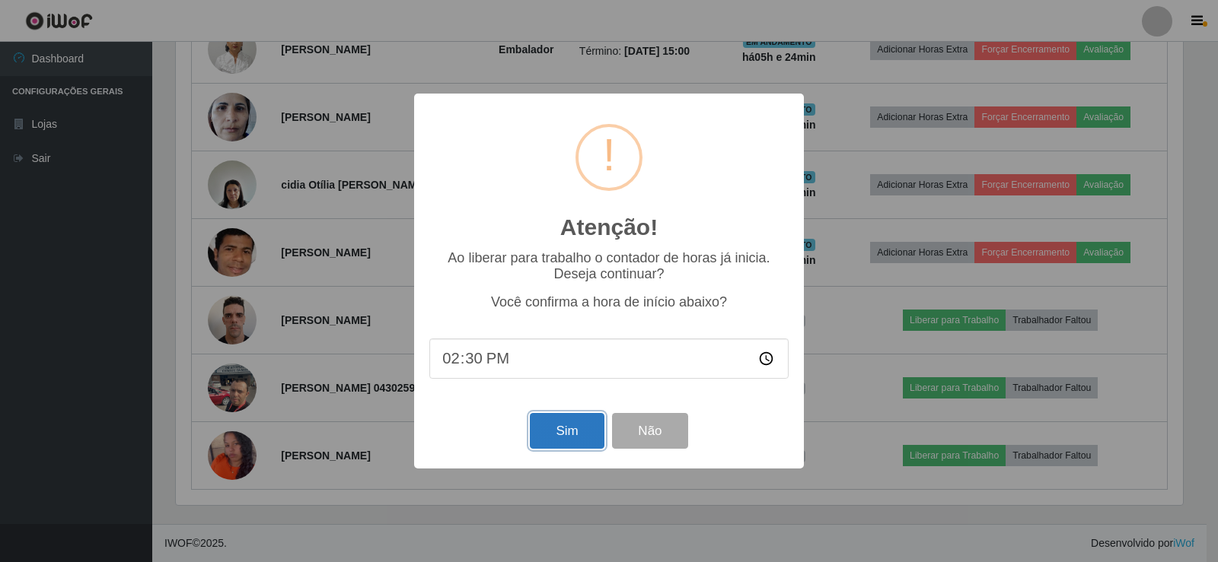
click at [580, 438] on button "Sim" at bounding box center [567, 431] width 74 height 36
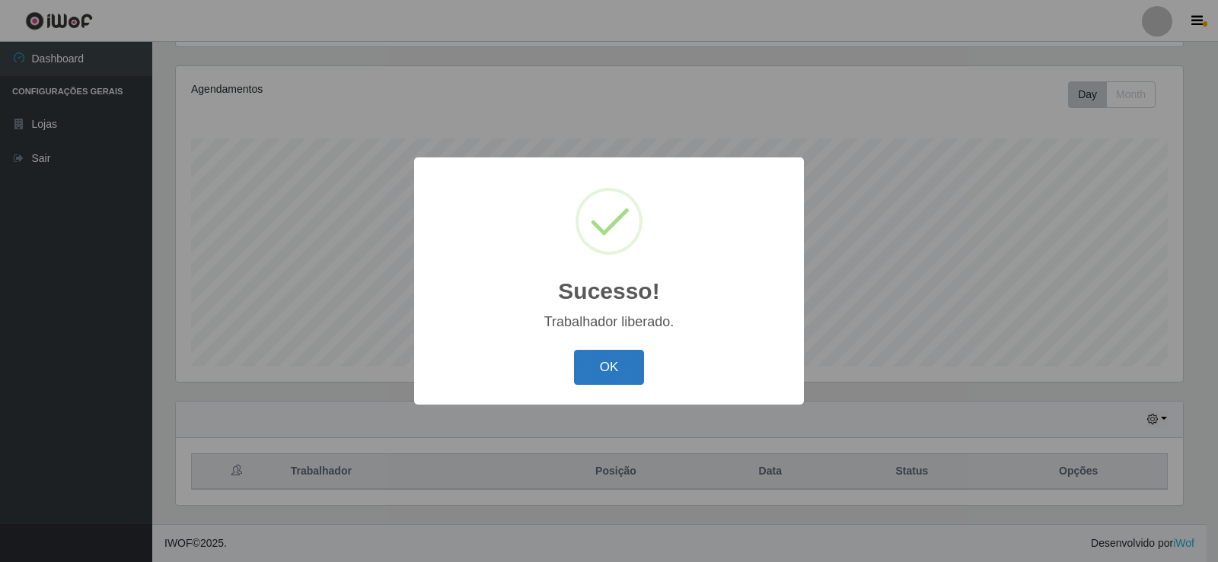
click at [624, 364] on button "OK" at bounding box center [609, 368] width 71 height 36
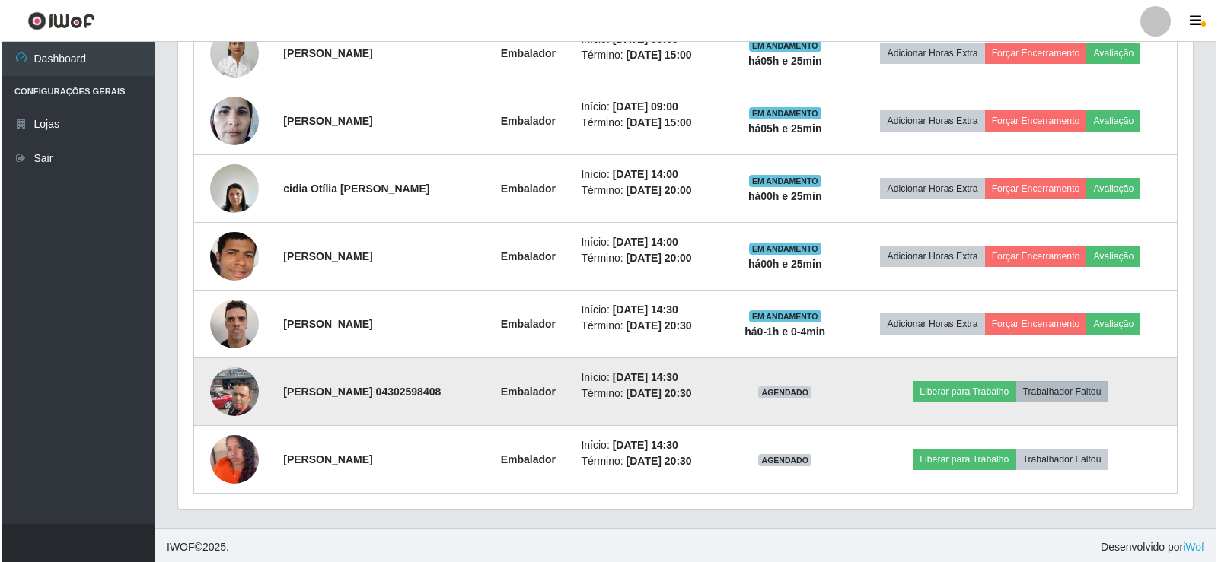
scroll to position [651, 0]
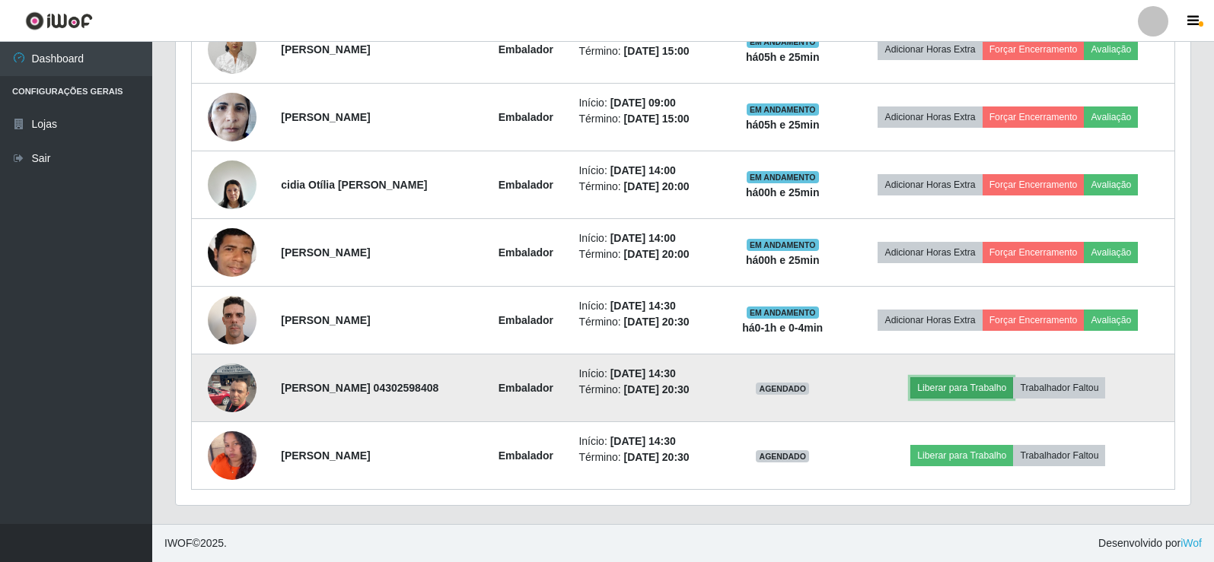
click at [979, 384] on button "Liberar para Trabalho" at bounding box center [961, 387] width 103 height 21
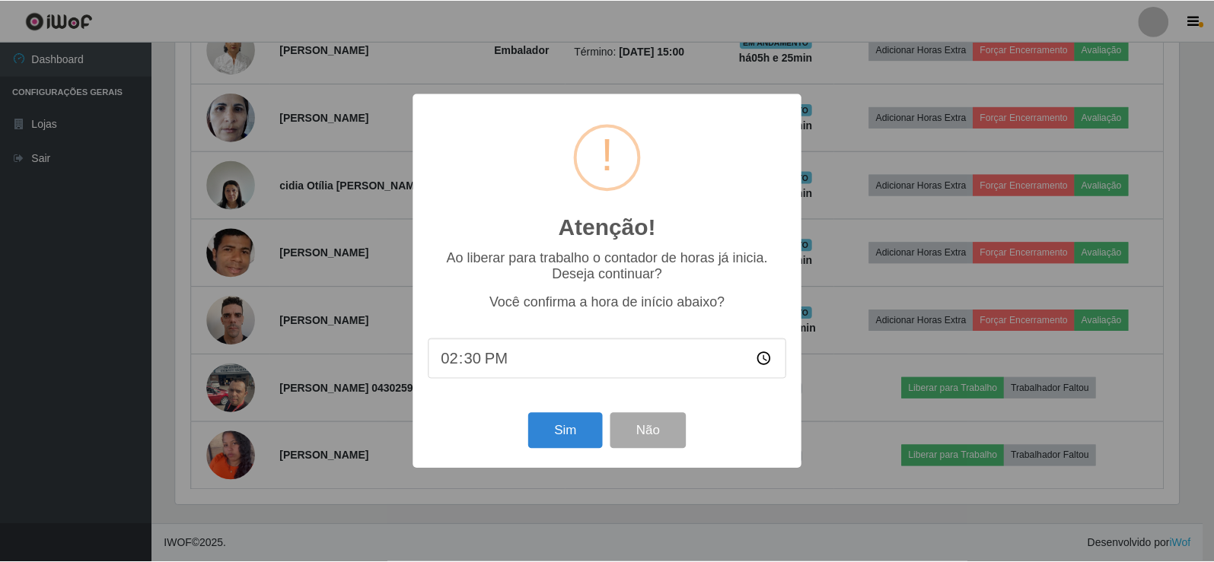
scroll to position [316, 1007]
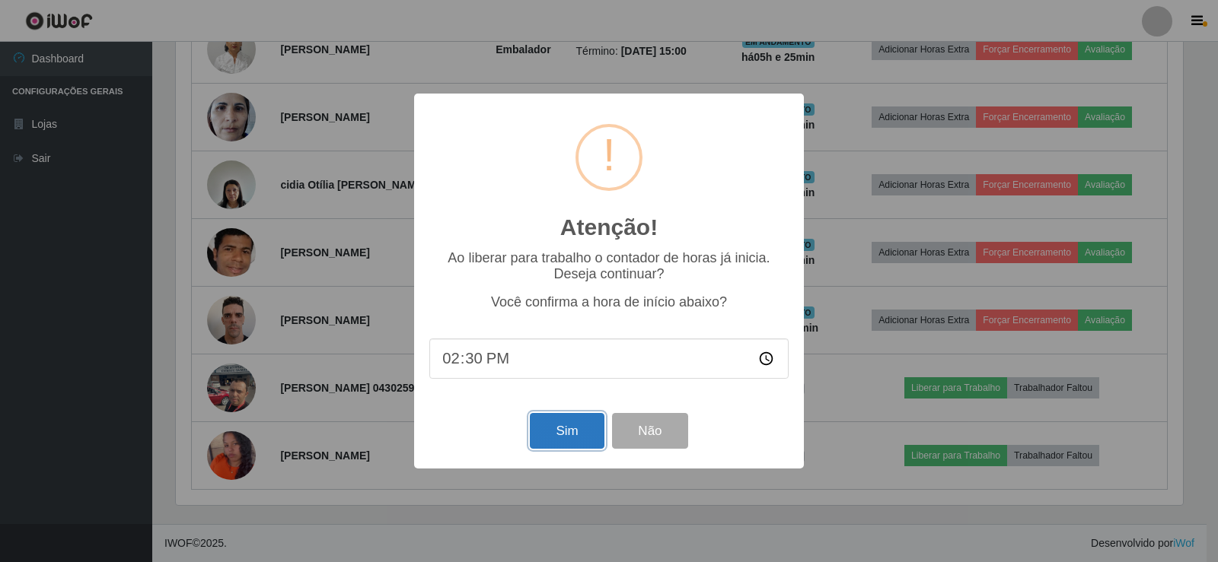
click at [545, 428] on button "Sim" at bounding box center [567, 431] width 74 height 36
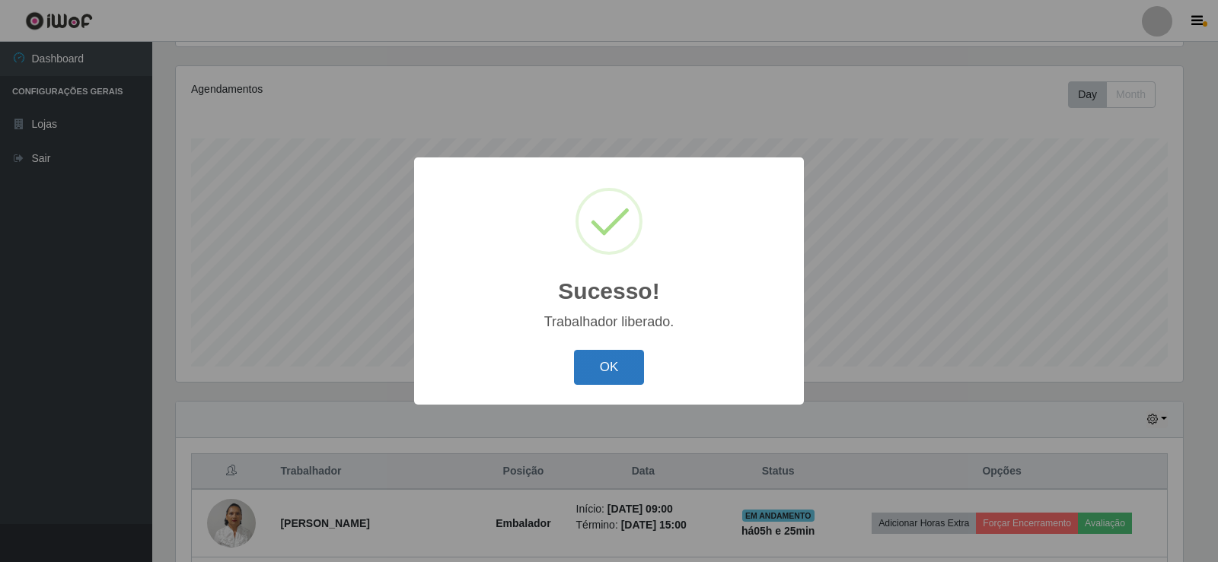
click at [614, 371] on button "OK" at bounding box center [609, 368] width 71 height 36
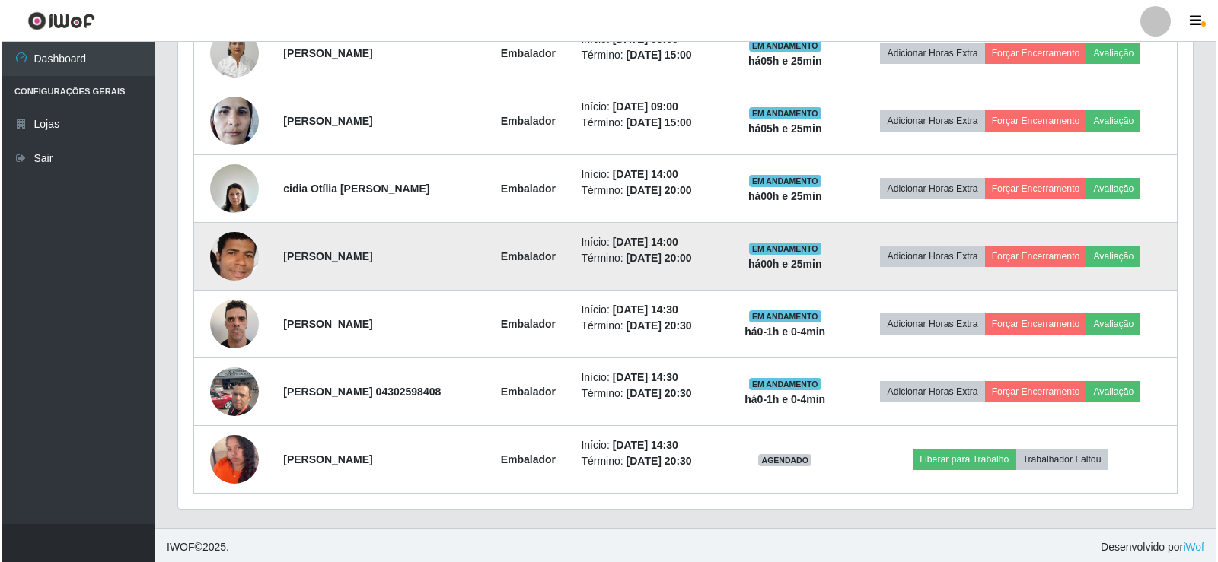
scroll to position [651, 0]
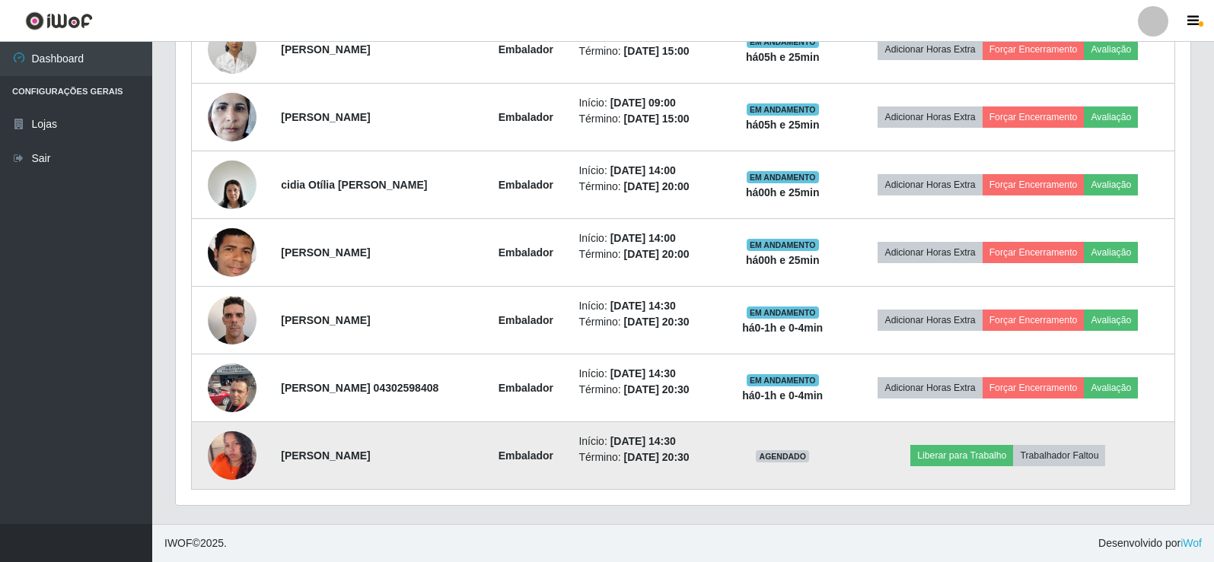
click at [220, 455] on img at bounding box center [232, 455] width 49 height 61
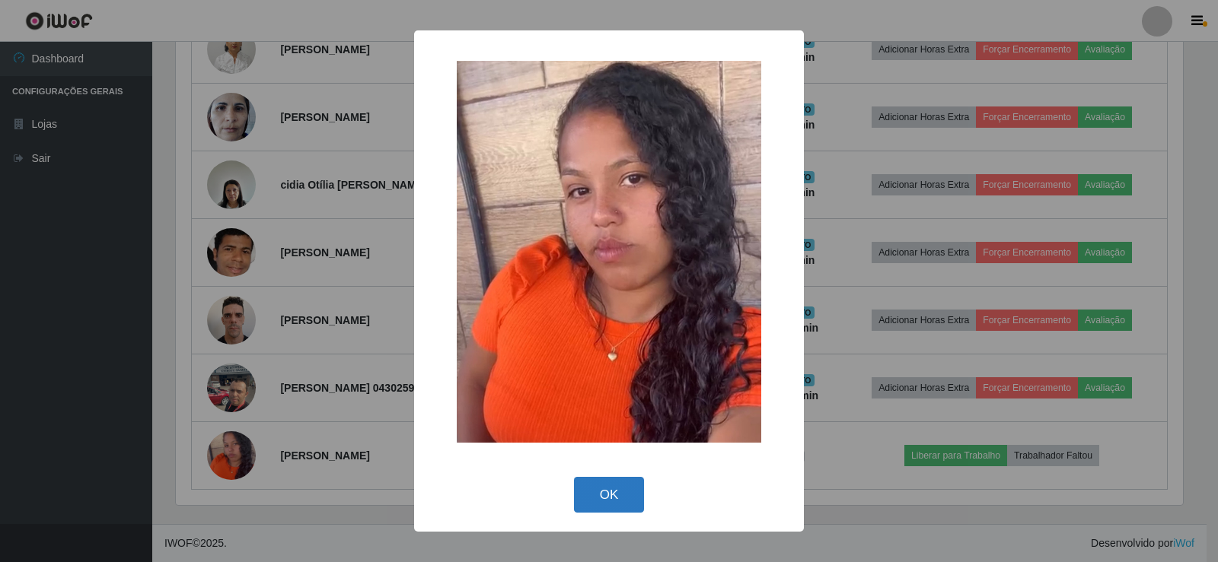
click at [629, 486] on button "OK" at bounding box center [609, 495] width 71 height 36
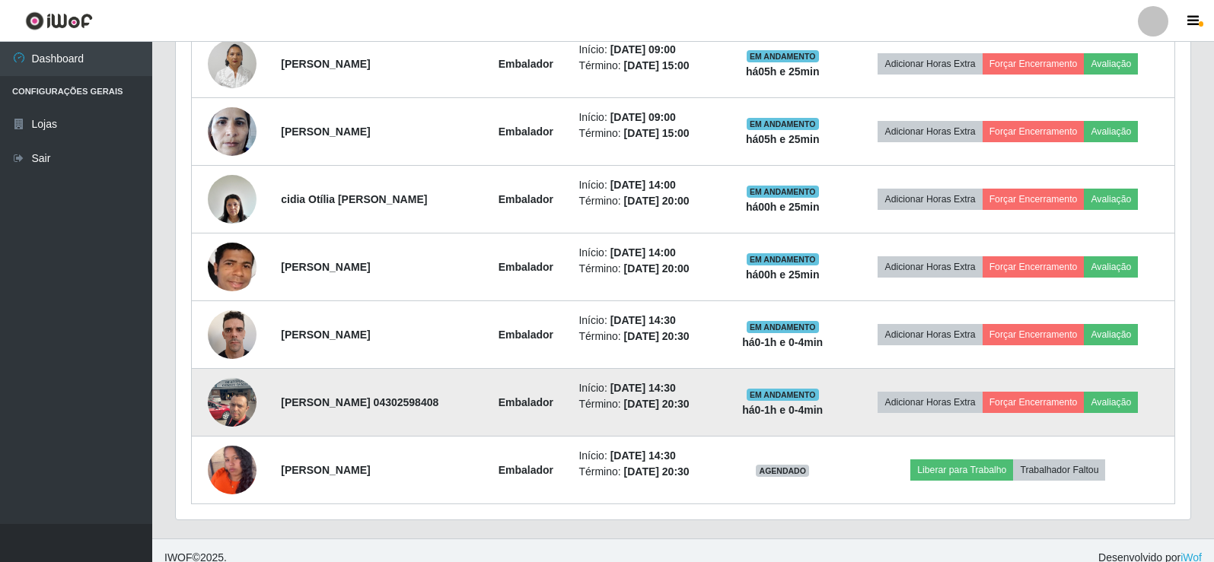
scroll to position [651, 0]
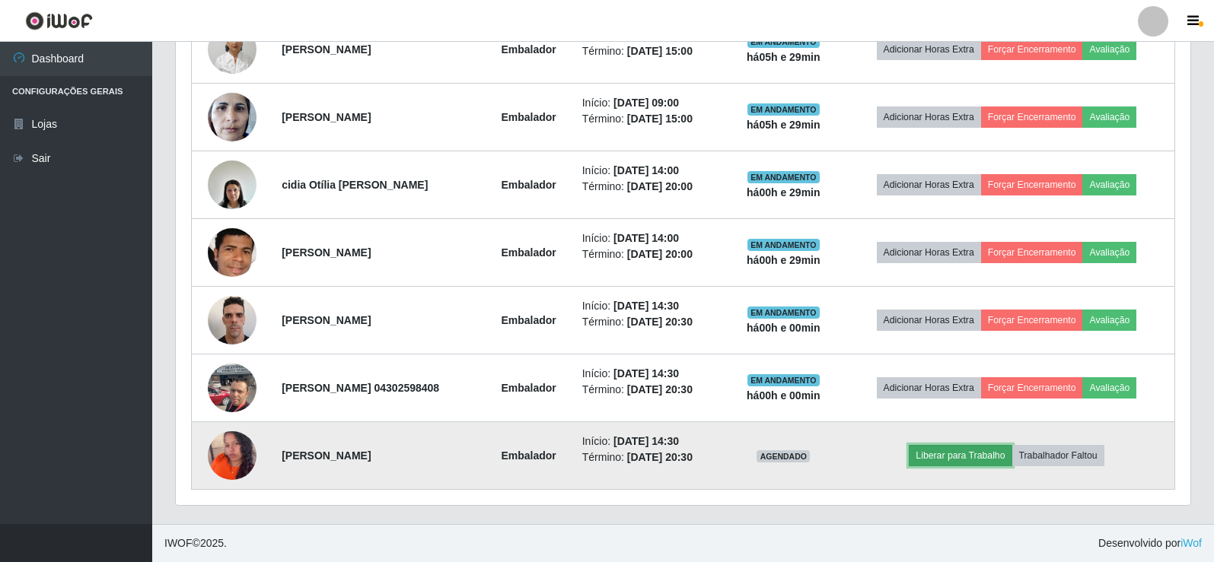
click at [963, 450] on button "Liberar para Trabalho" at bounding box center [960, 455] width 103 height 21
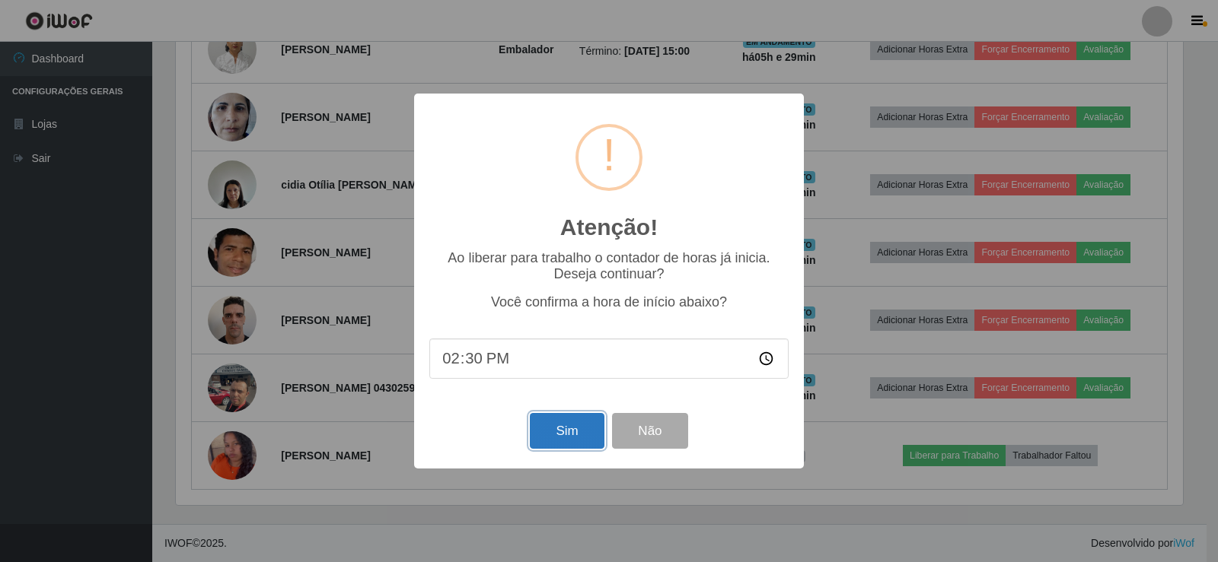
click at [569, 444] on button "Sim" at bounding box center [567, 431] width 74 height 36
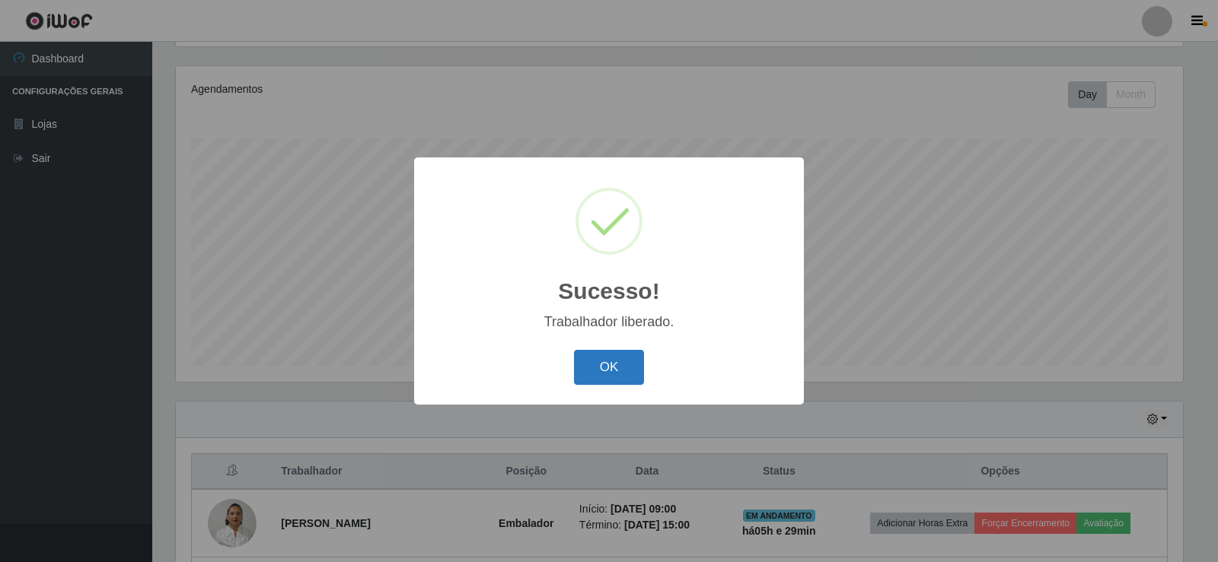
click at [607, 360] on button "OK" at bounding box center [609, 368] width 71 height 36
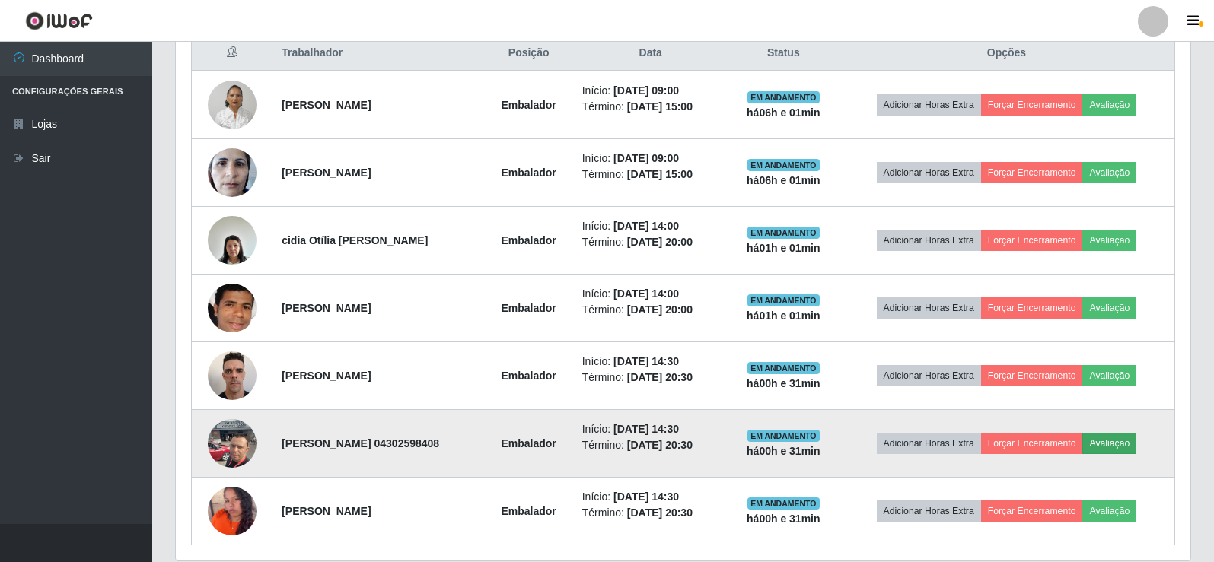
scroll to position [423, 0]
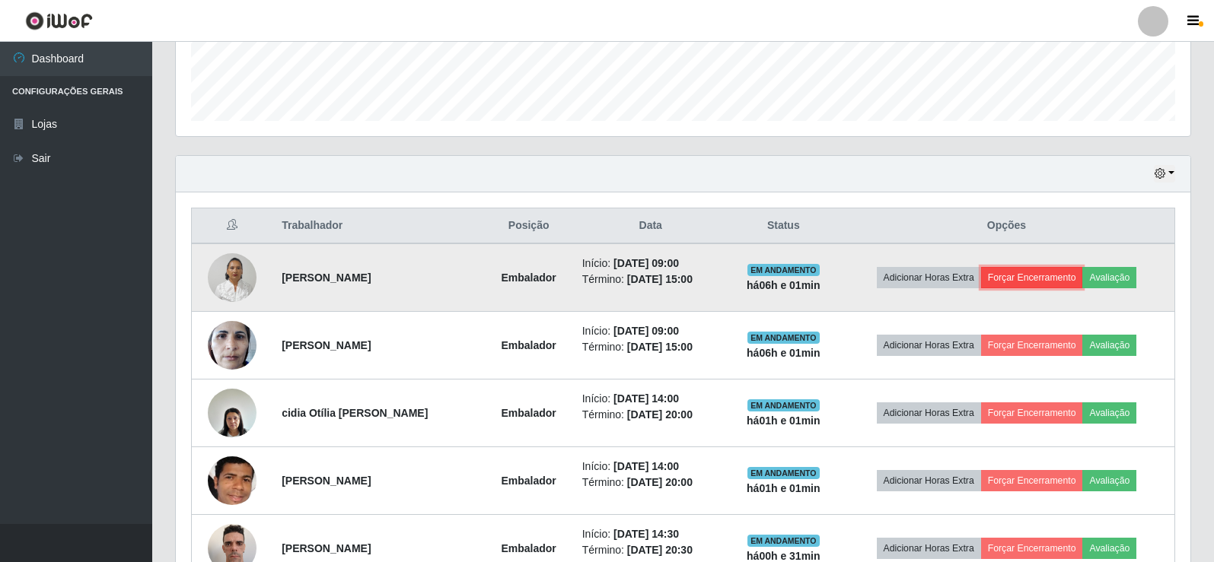
click at [1054, 267] on button "Forçar Encerramento" at bounding box center [1032, 277] width 102 height 21
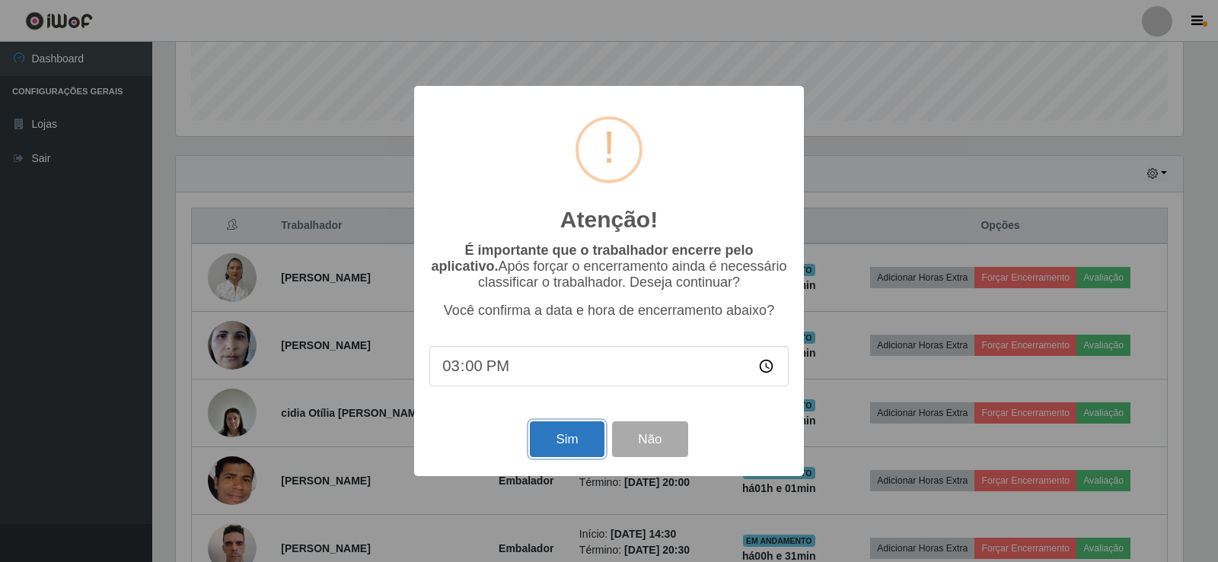
click at [563, 441] on button "Sim" at bounding box center [567, 440] width 74 height 36
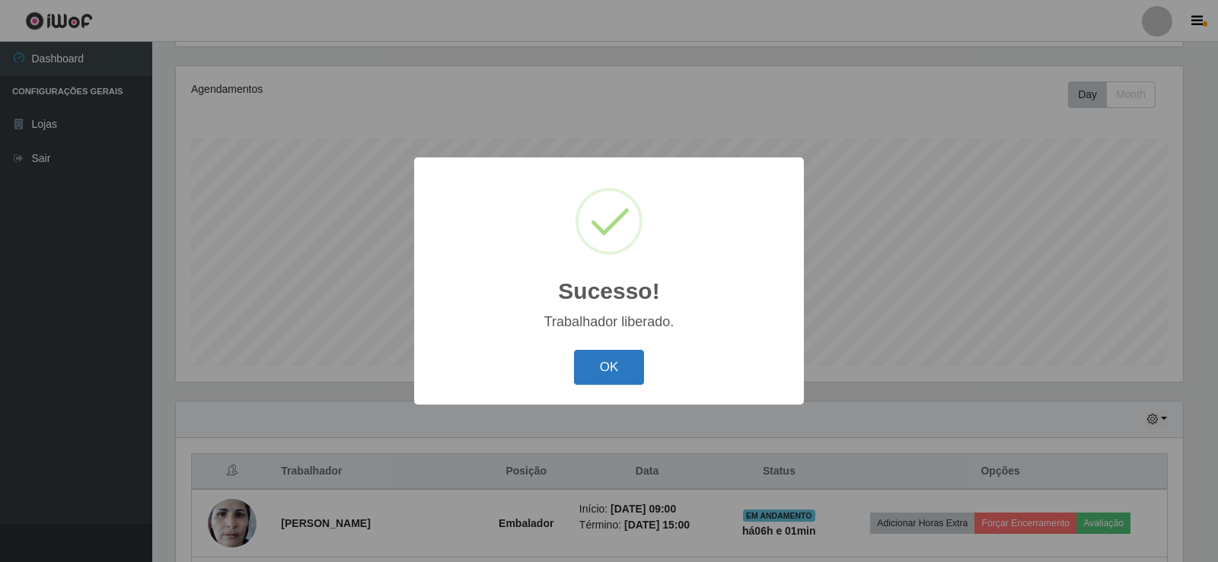
drag, startPoint x: 607, startPoint y: 361, endPoint x: 894, endPoint y: 422, distance: 293.4
click at [609, 362] on button "OK" at bounding box center [609, 368] width 71 height 36
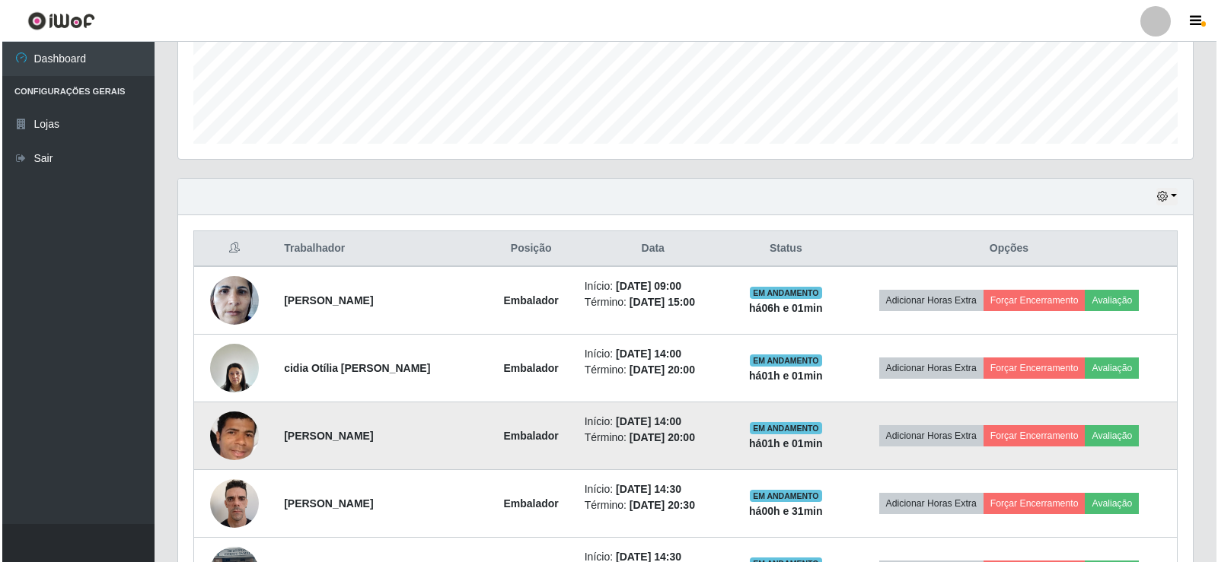
scroll to position [406, 0]
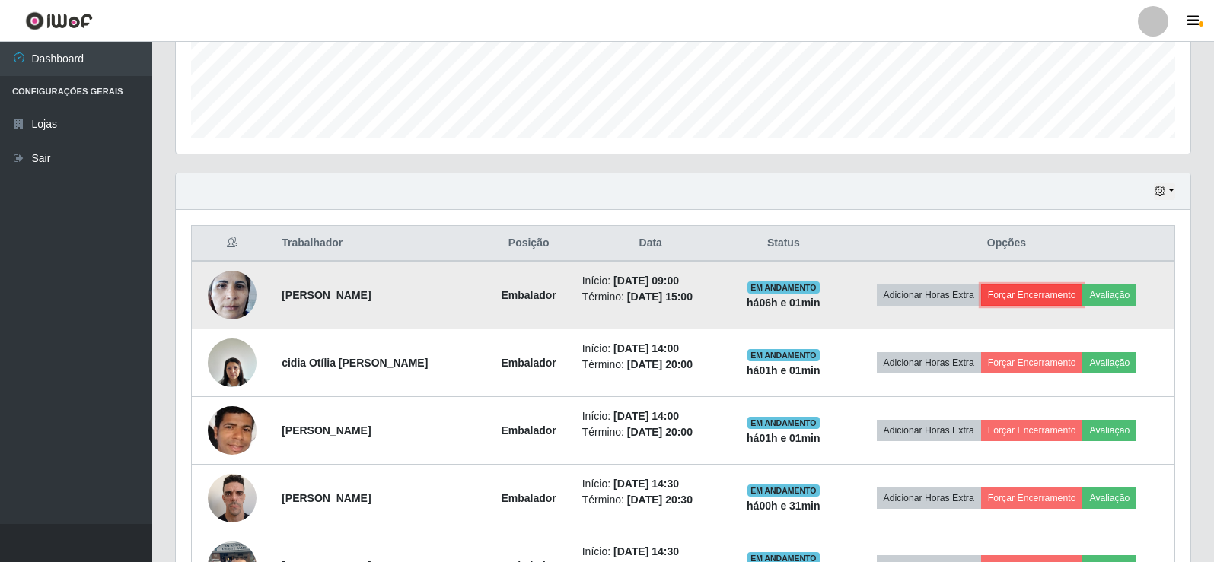
click at [1027, 291] on button "Forçar Encerramento" at bounding box center [1032, 295] width 102 height 21
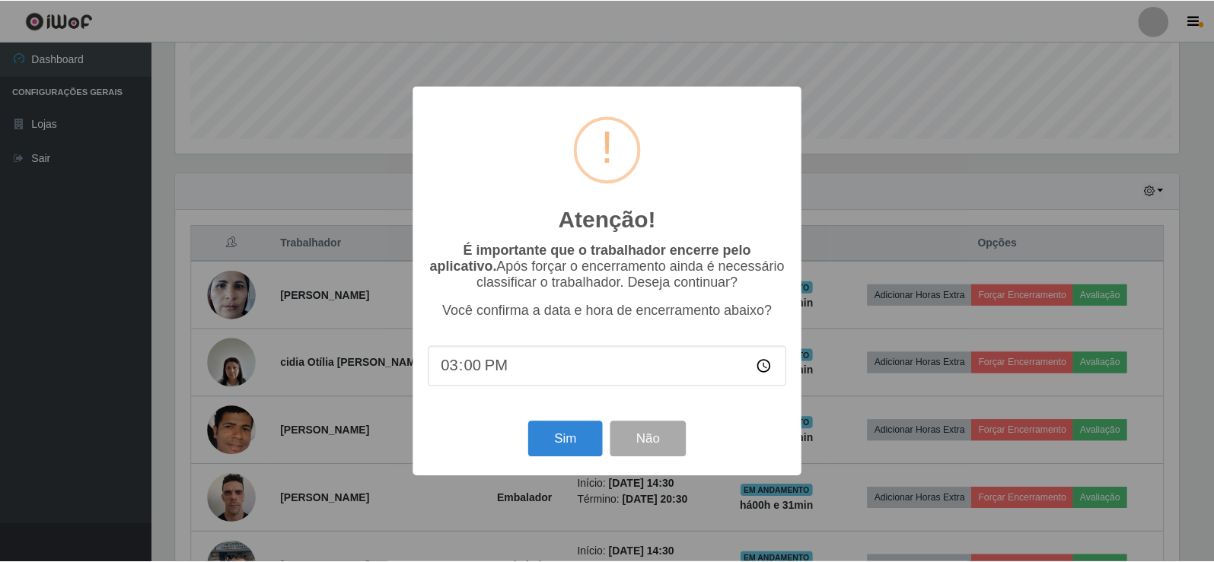
scroll to position [316, 1007]
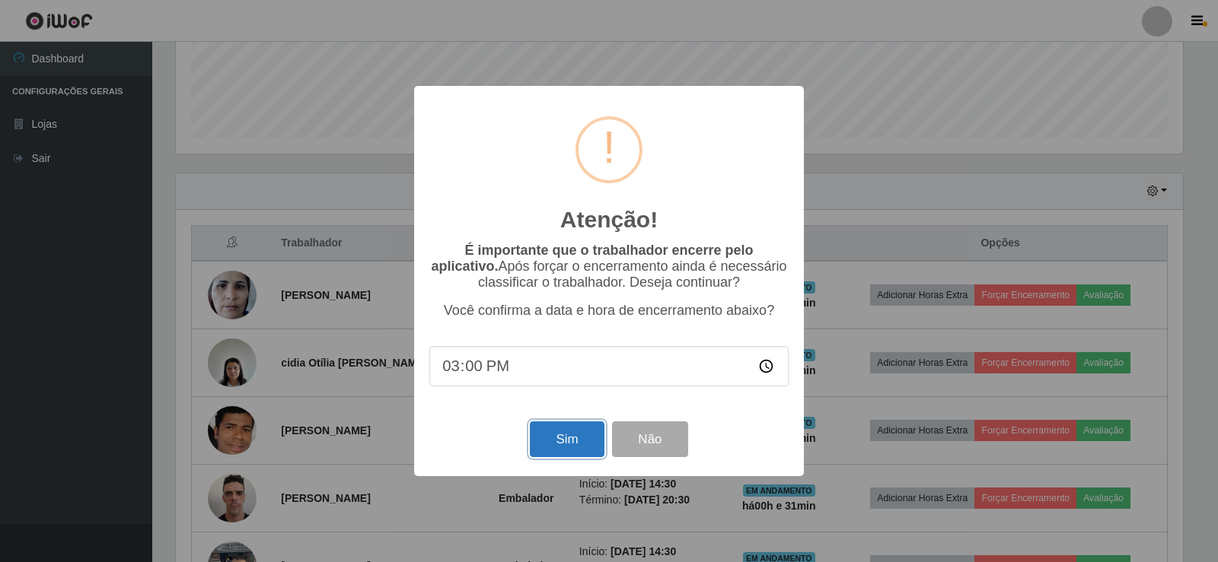
click at [592, 439] on button "Sim" at bounding box center [567, 440] width 74 height 36
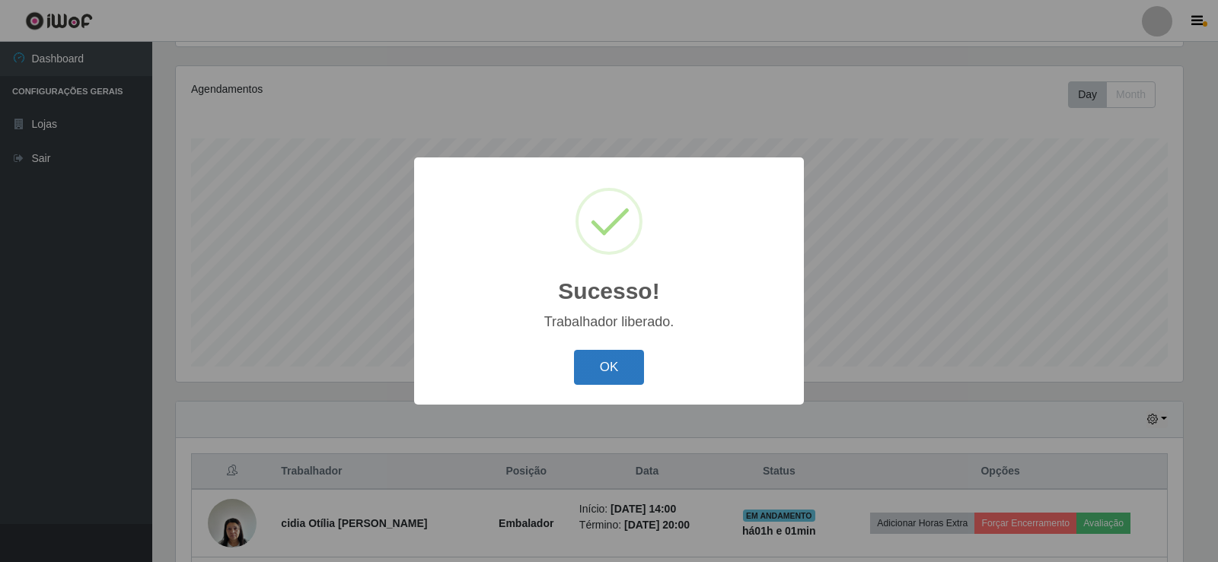
click at [613, 371] on button "OK" at bounding box center [609, 368] width 71 height 36
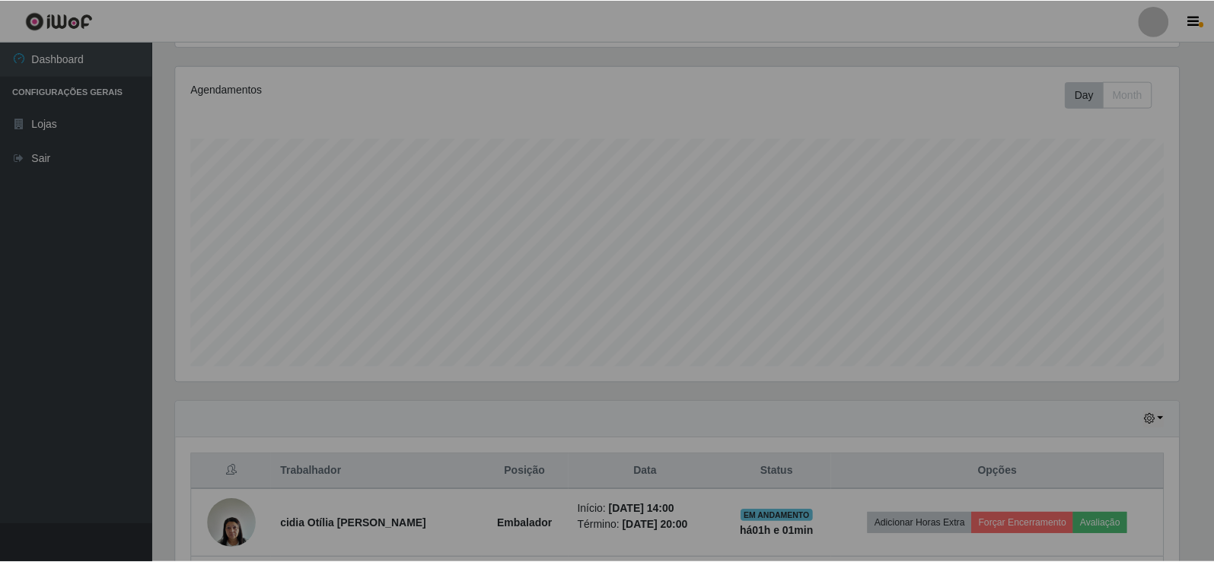
scroll to position [316, 1014]
